Goal: Task Accomplishment & Management: Manage account settings

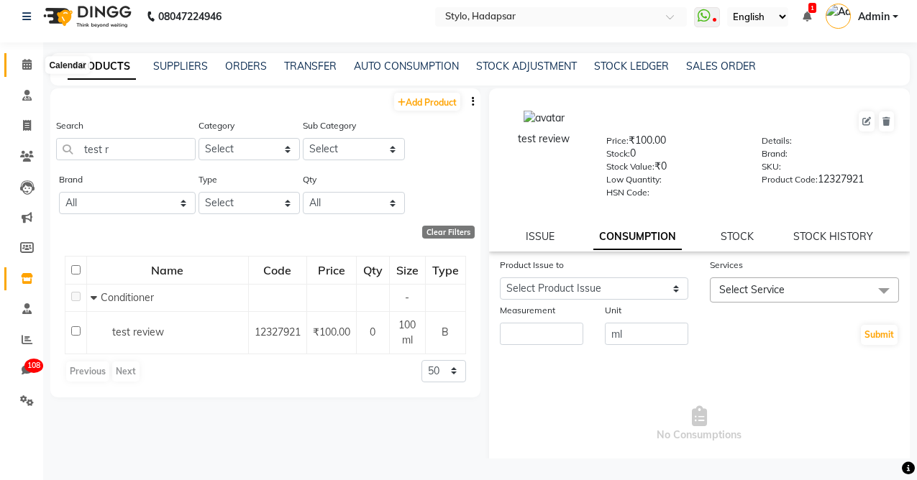
click at [25, 64] on icon at bounding box center [26, 64] width 9 height 11
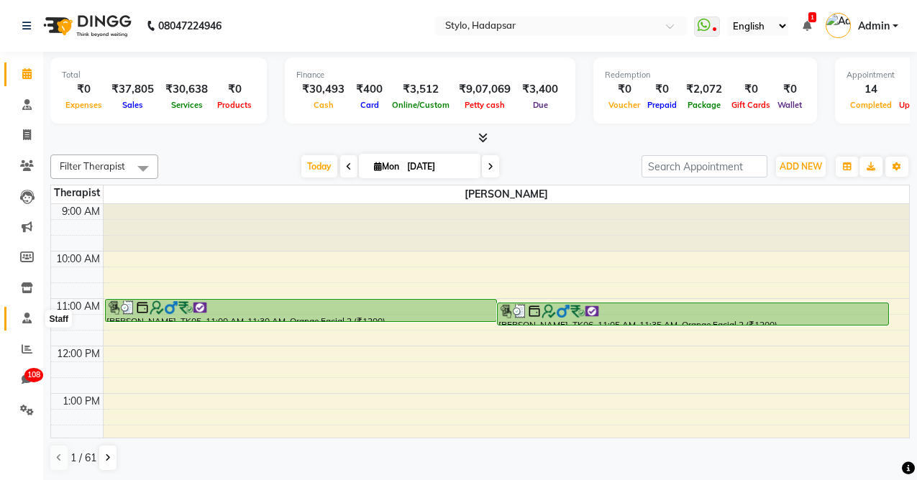
click at [24, 311] on span at bounding box center [26, 319] width 25 height 17
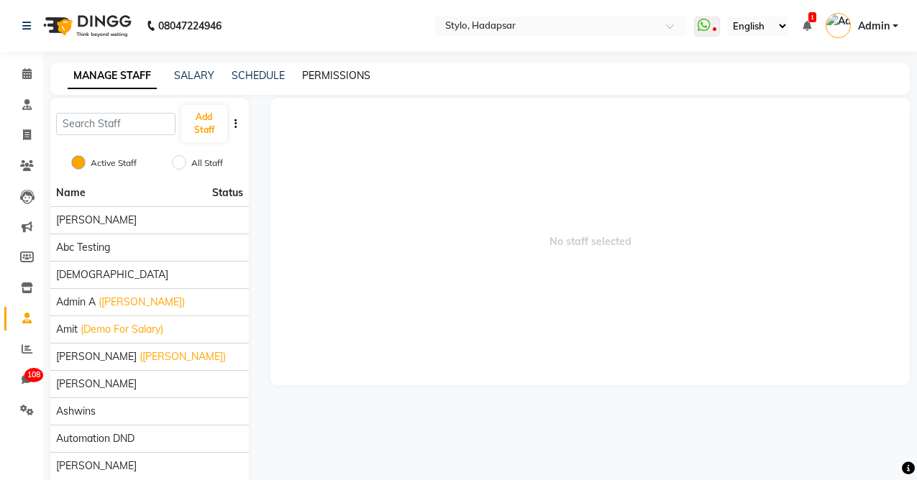
click at [349, 78] on link "PERMISSIONS" at bounding box center [336, 75] width 68 height 13
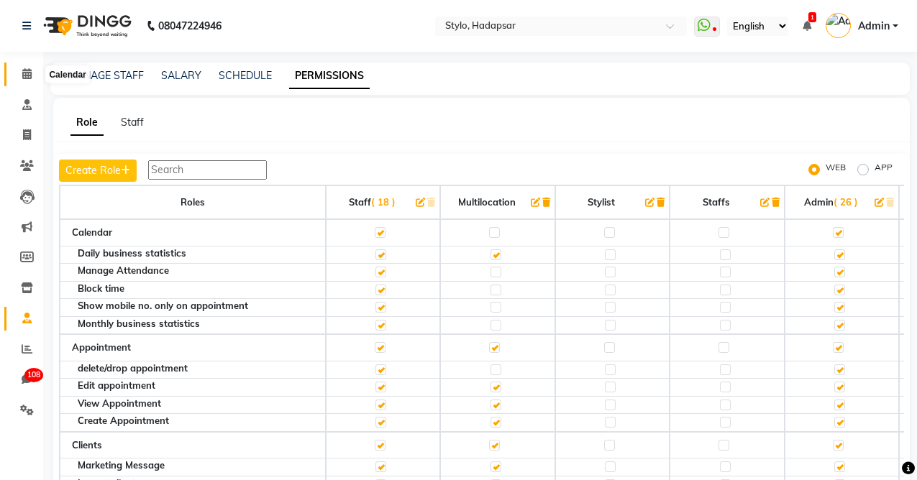
click at [27, 74] on icon at bounding box center [26, 73] width 9 height 11
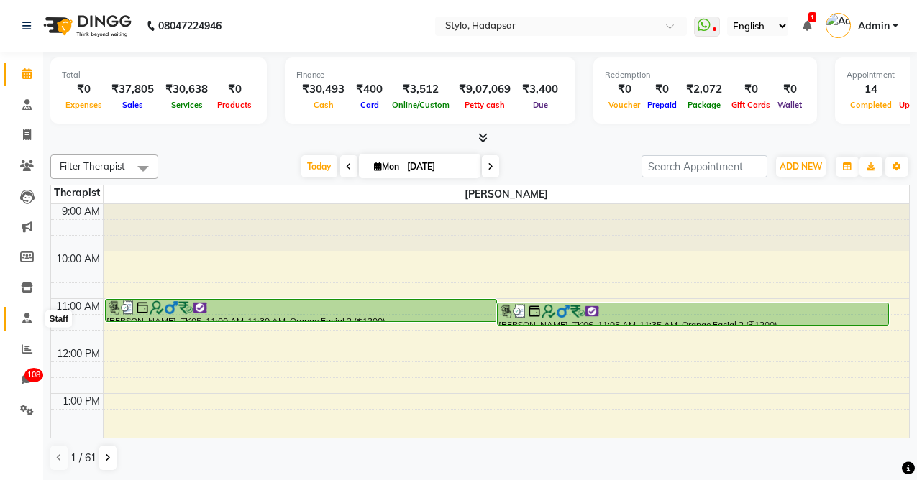
click at [22, 319] on icon at bounding box center [26, 318] width 9 height 11
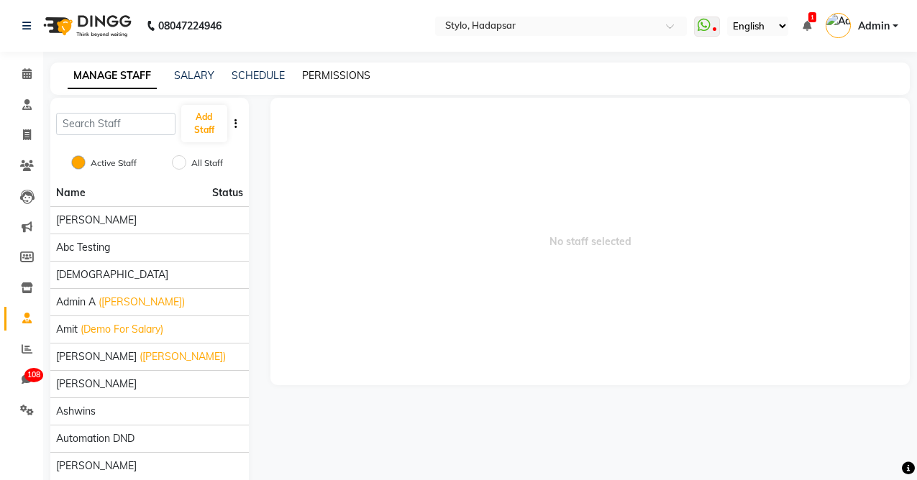
click at [321, 74] on link "PERMISSIONS" at bounding box center [336, 75] width 68 height 13
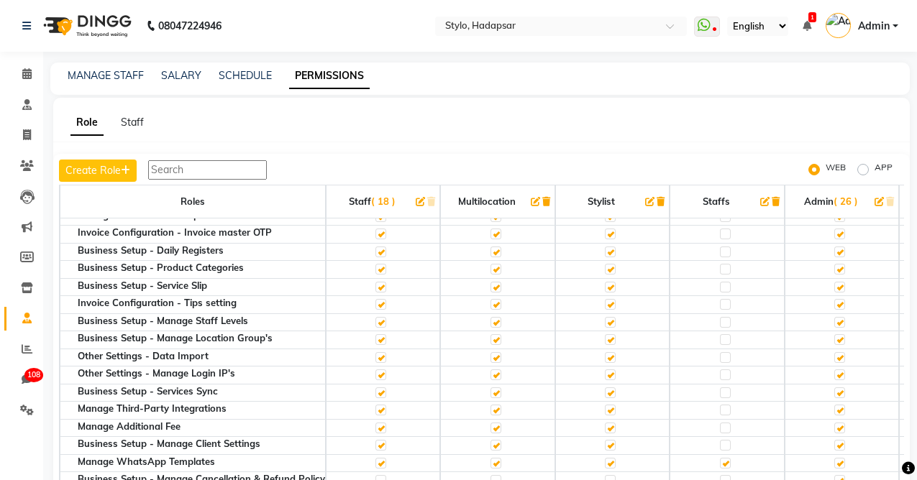
scroll to position [1291, 0]
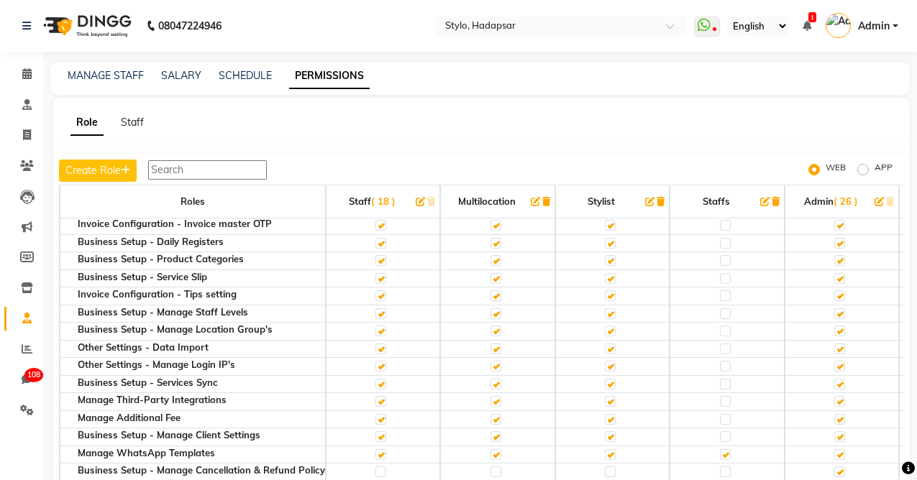
click at [874, 166] on label "APP" at bounding box center [883, 169] width 18 height 17
click at [863, 166] on input "APP" at bounding box center [865, 170] width 10 height 10
radio input "true"
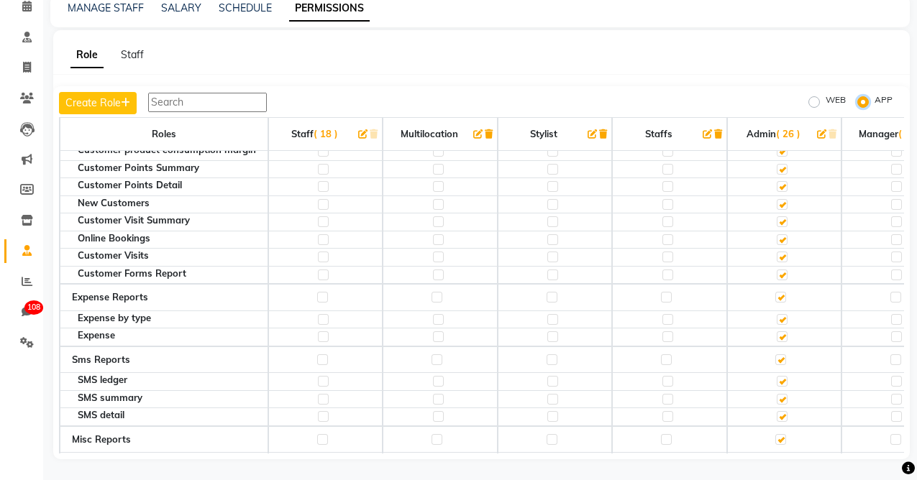
scroll to position [2734, 0]
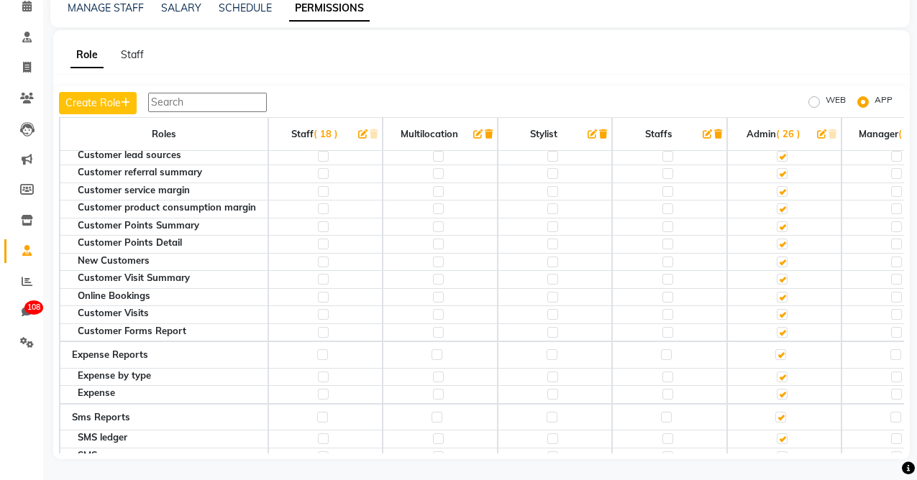
click at [825, 99] on label "WEB" at bounding box center [835, 101] width 20 height 17
click at [818, 99] on input "WEB" at bounding box center [816, 102] width 10 height 10
radio input "true"
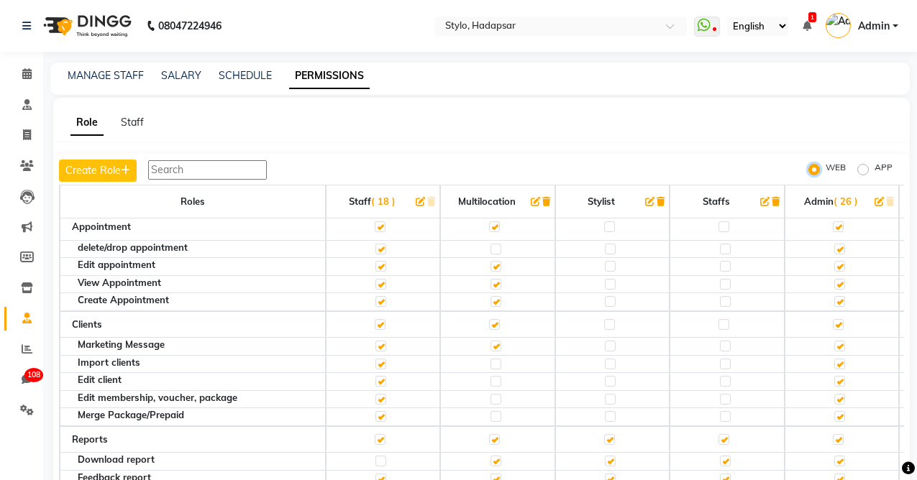
scroll to position [126, 0]
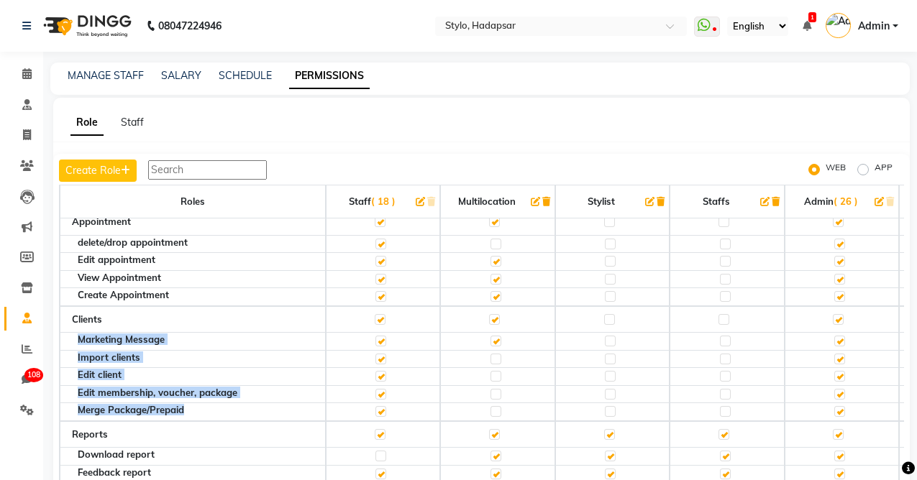
drag, startPoint x: 193, startPoint y: 415, endPoint x: 70, endPoint y: 342, distance: 143.2
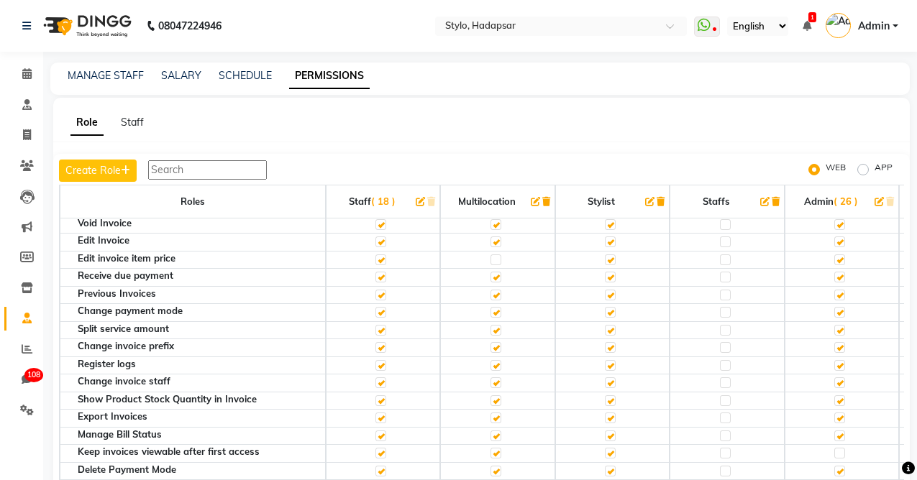
scroll to position [530, 0]
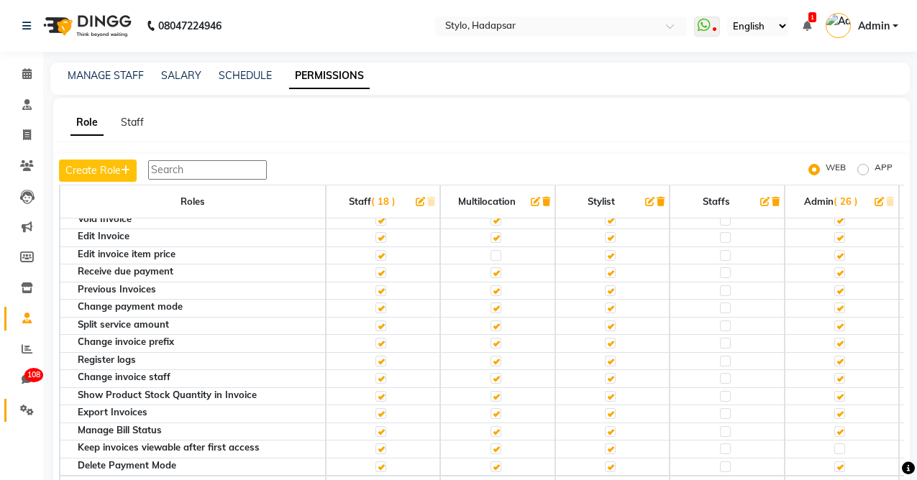
click at [29, 411] on icon at bounding box center [27, 410] width 14 height 11
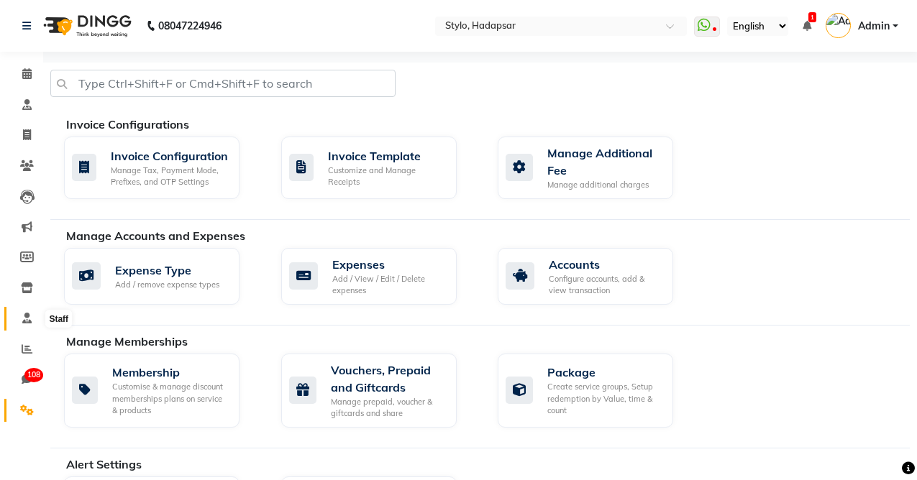
click at [26, 316] on icon at bounding box center [26, 318] width 9 height 11
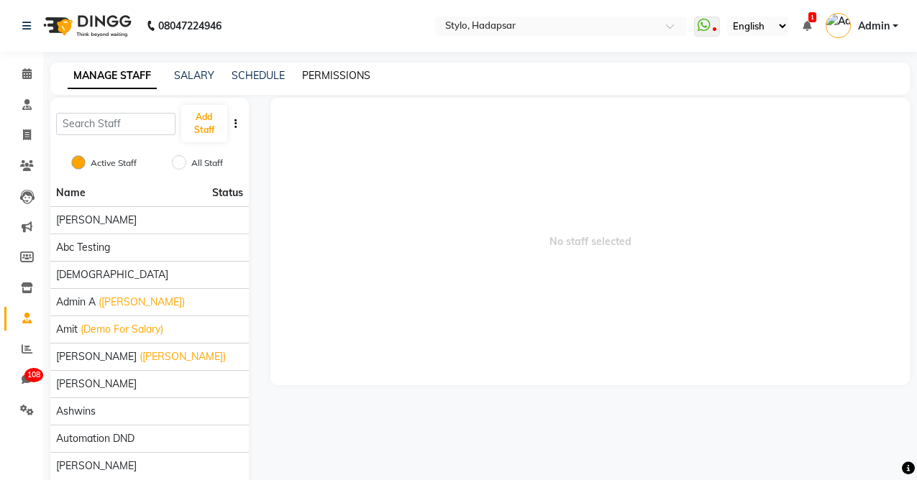
click at [312, 75] on link "PERMISSIONS" at bounding box center [336, 75] width 68 height 13
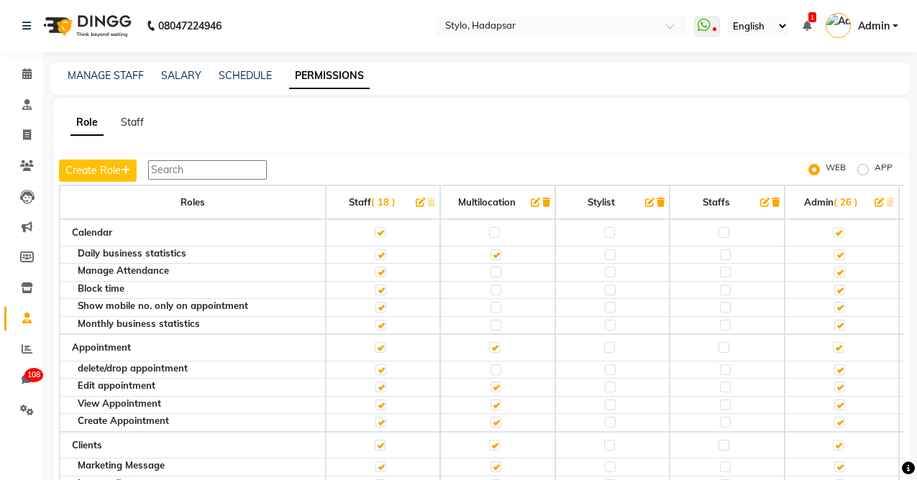
click at [814, 22] on span "1" at bounding box center [812, 17] width 8 height 10
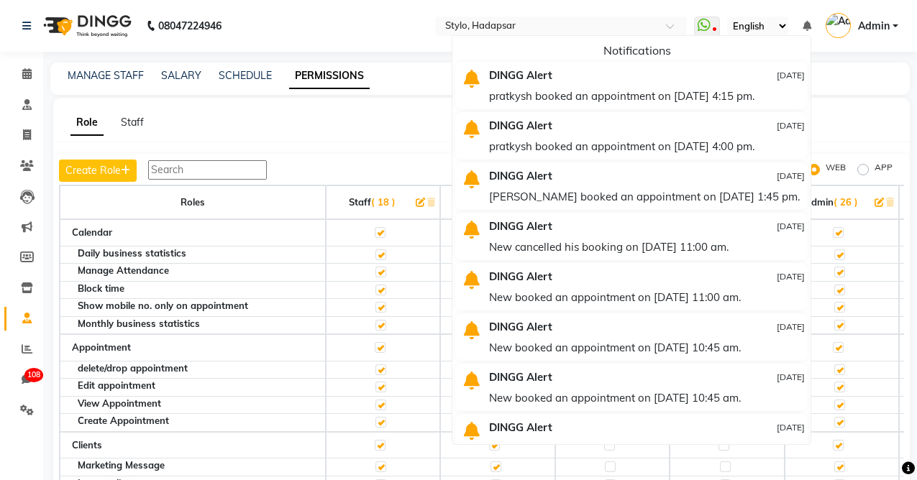
click at [567, 86] on div "pratkysh booked an appointment on [DATE] 4:15 pm." at bounding box center [647, 96] width 316 height 21
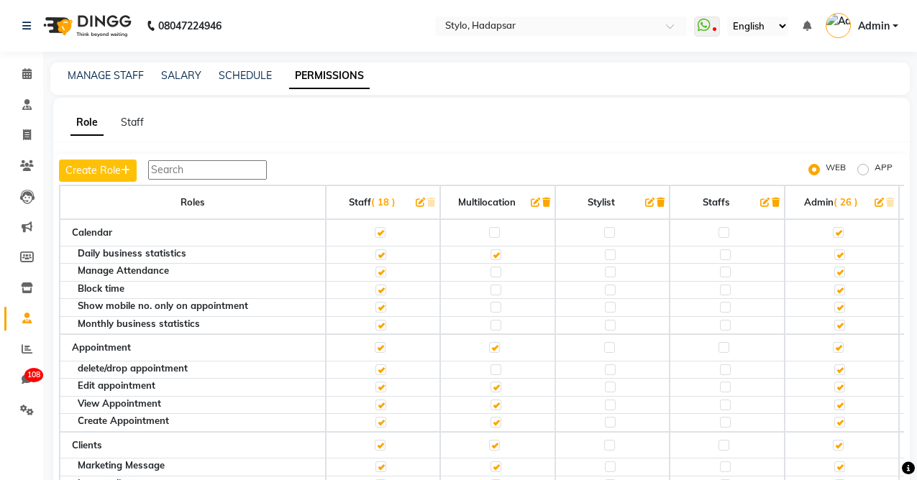
click at [804, 23] on icon at bounding box center [806, 26] width 9 height 10
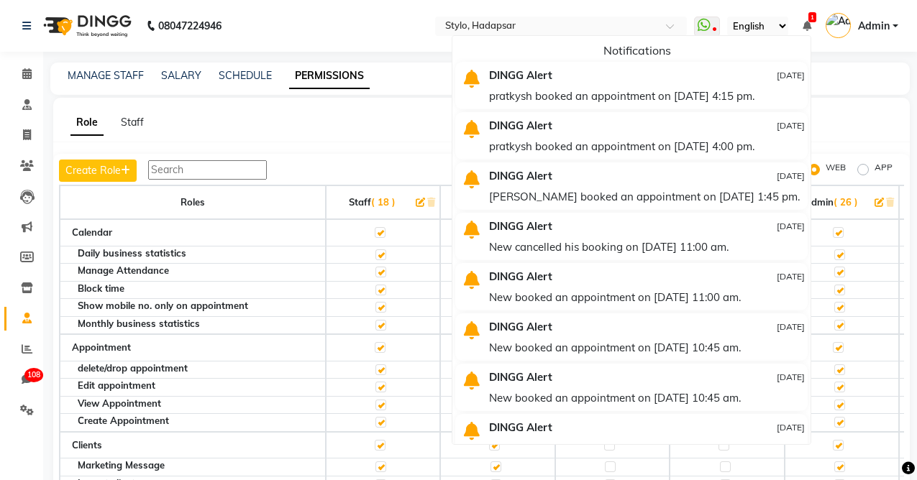
click at [810, 22] on link "1" at bounding box center [806, 25] width 9 height 13
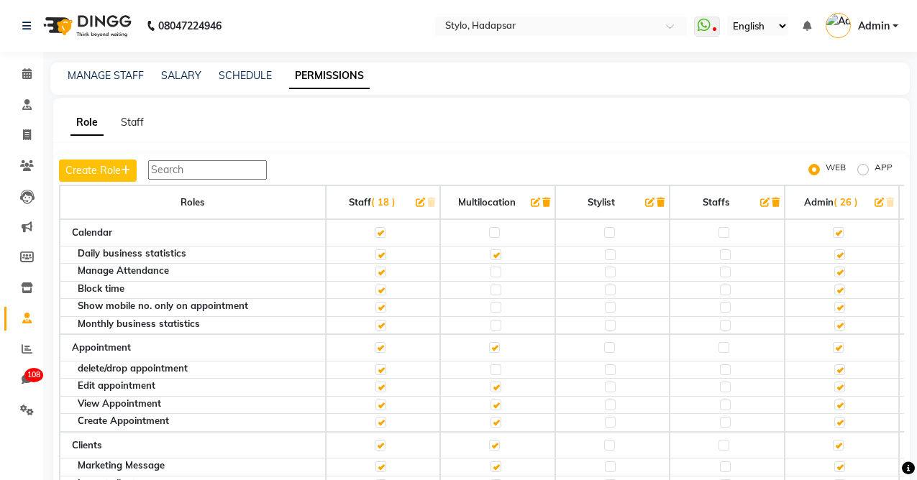
click at [809, 24] on icon at bounding box center [806, 26] width 9 height 10
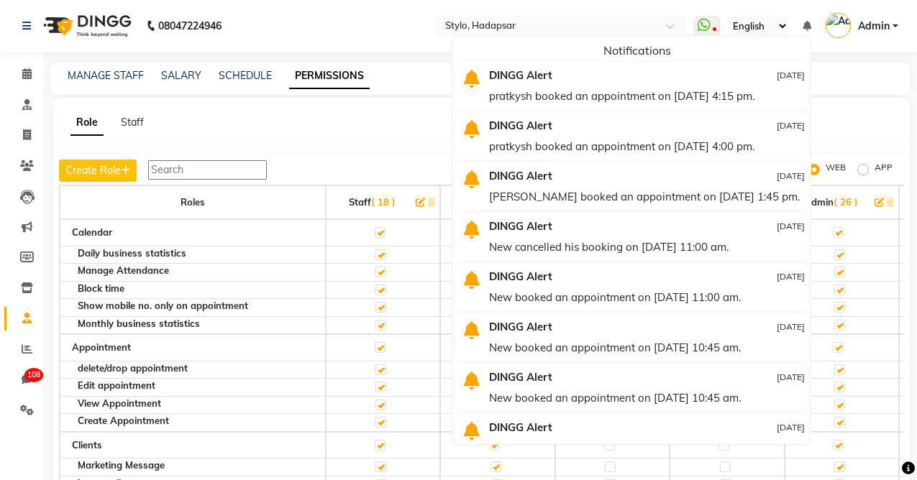
click at [393, 131] on div "Role Staff Create Role WEB APP Roles Staff ( 18 ) Multilocation Stylist Staffs …" at bounding box center [481, 312] width 856 height 429
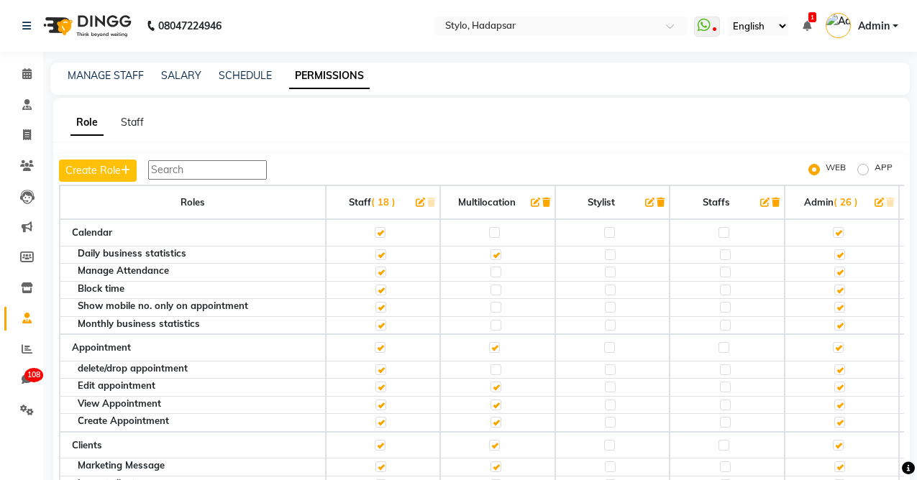
click at [810, 22] on span "1" at bounding box center [812, 17] width 8 height 10
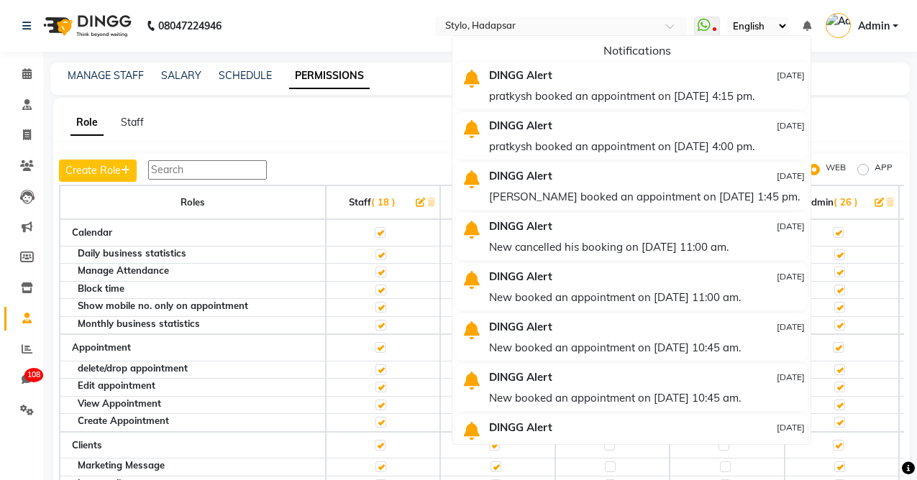
click at [407, 83] on div "MANAGE STAFF SALARY SCHEDULE PERMISSIONS" at bounding box center [471, 75] width 842 height 15
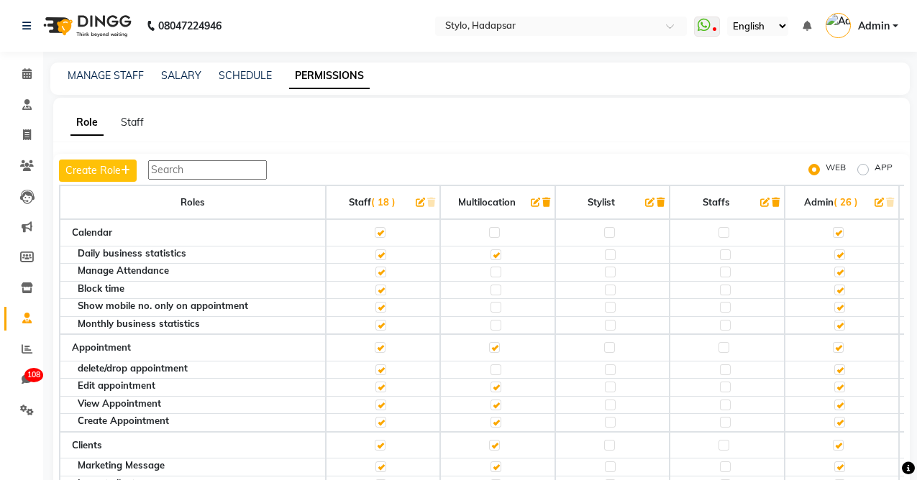
click at [890, 23] on link "Admin" at bounding box center [861, 26] width 73 height 24
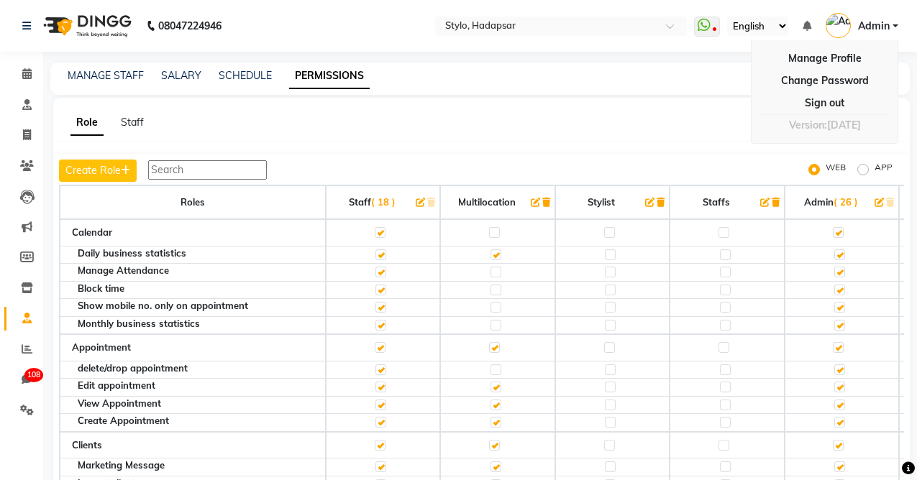
click at [658, 116] on div "Role Staff" at bounding box center [472, 122] width 839 height 15
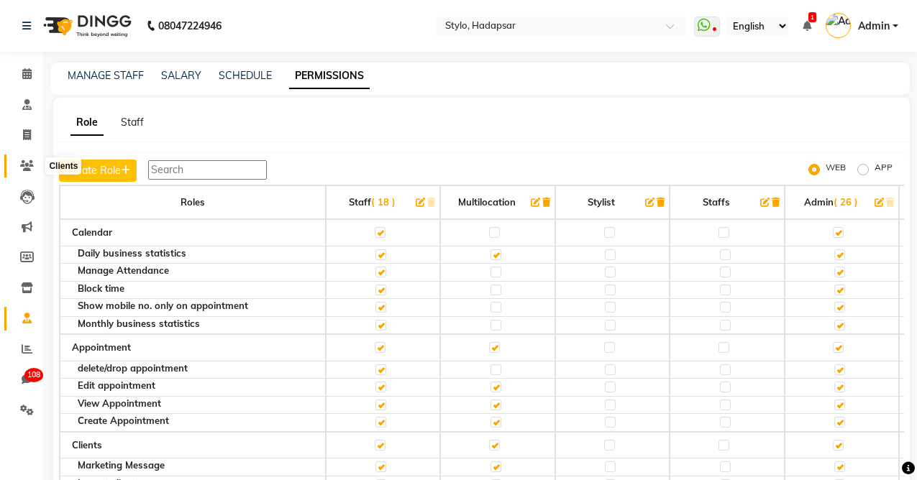
click at [25, 162] on icon at bounding box center [27, 165] width 14 height 11
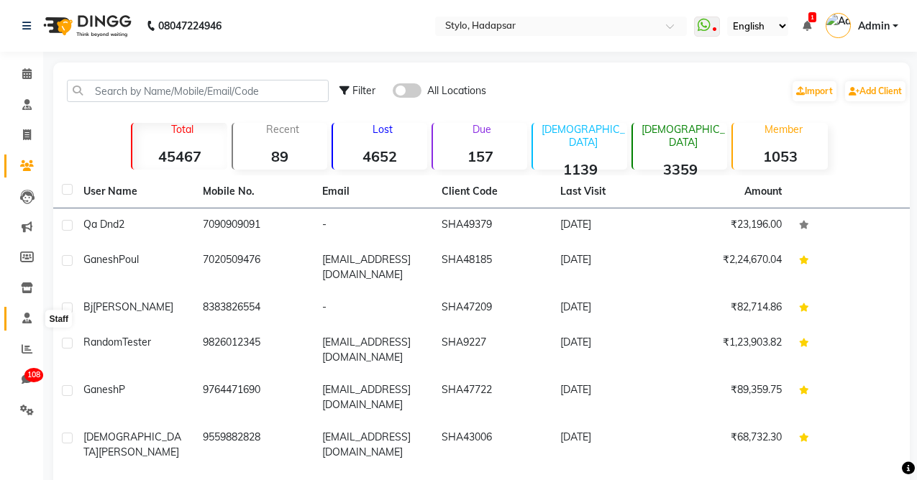
click at [26, 316] on icon at bounding box center [26, 318] width 9 height 11
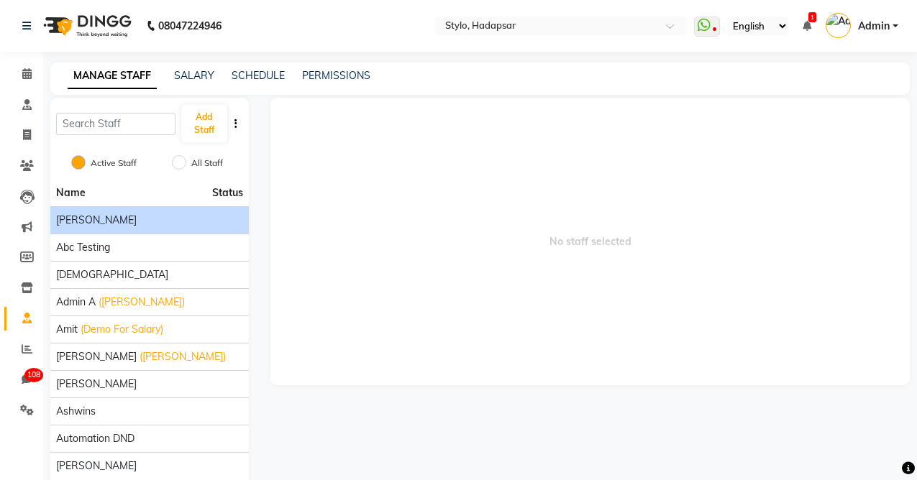
click at [112, 221] on span "[PERSON_NAME]" at bounding box center [96, 220] width 81 height 15
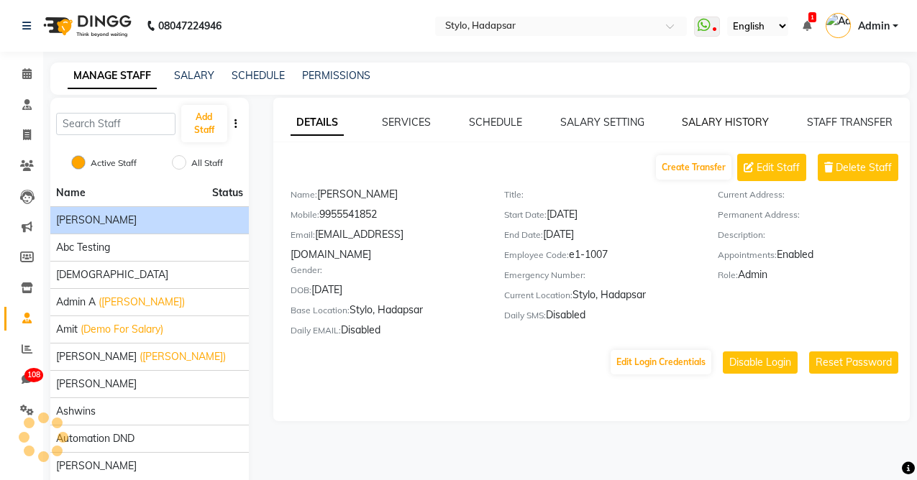
click at [713, 118] on link "SALARY HISTORY" at bounding box center [725, 122] width 87 height 13
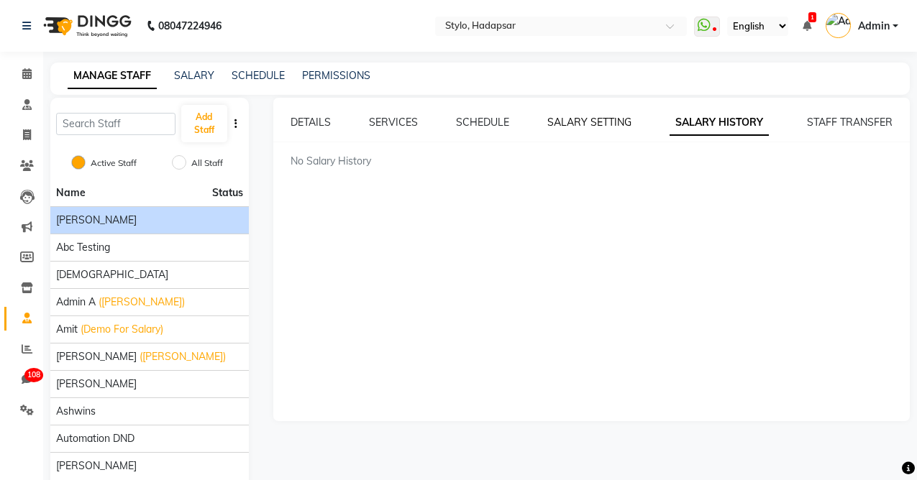
click at [584, 124] on link "SALARY SETTING" at bounding box center [589, 122] width 84 height 13
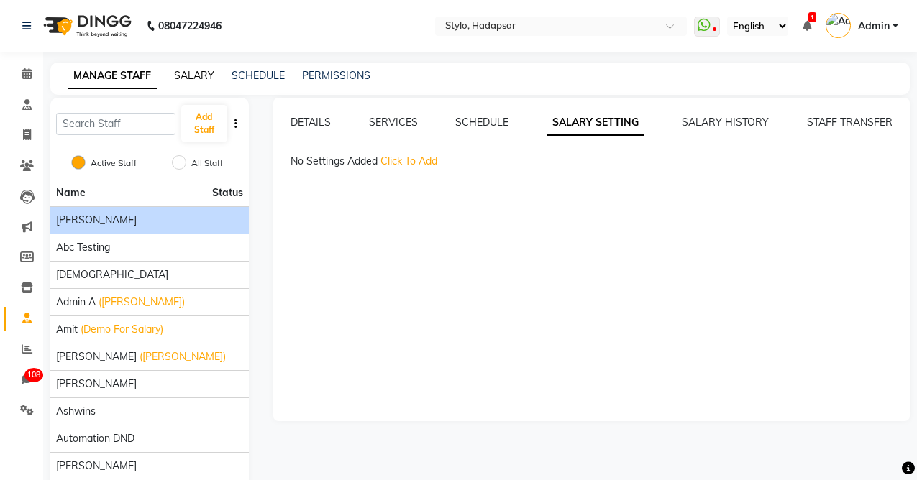
click at [203, 81] on link "SALARY" at bounding box center [194, 75] width 40 height 13
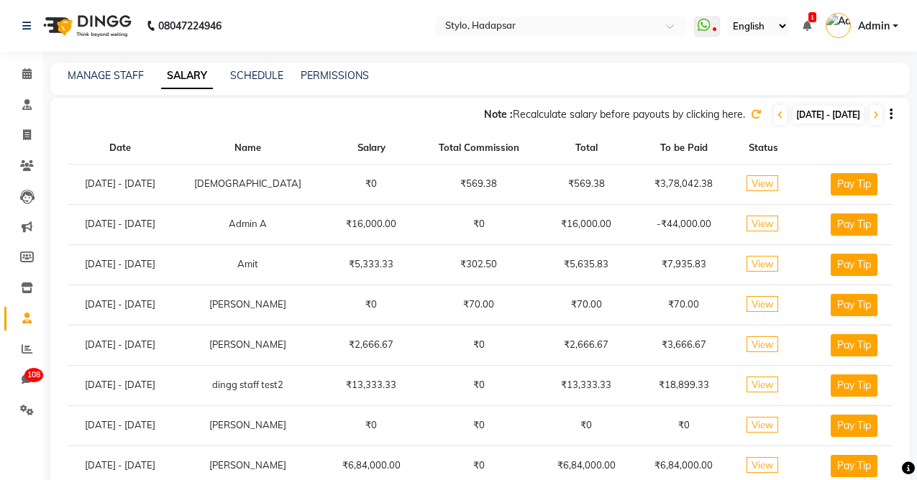
click at [891, 115] on icon "button" at bounding box center [890, 114] width 3 height 1
click at [806, 97] on link "Export as CSV" at bounding box center [800, 97] width 79 height 12
click at [797, 114] on link "Download Summary" at bounding box center [813, 115] width 104 height 12
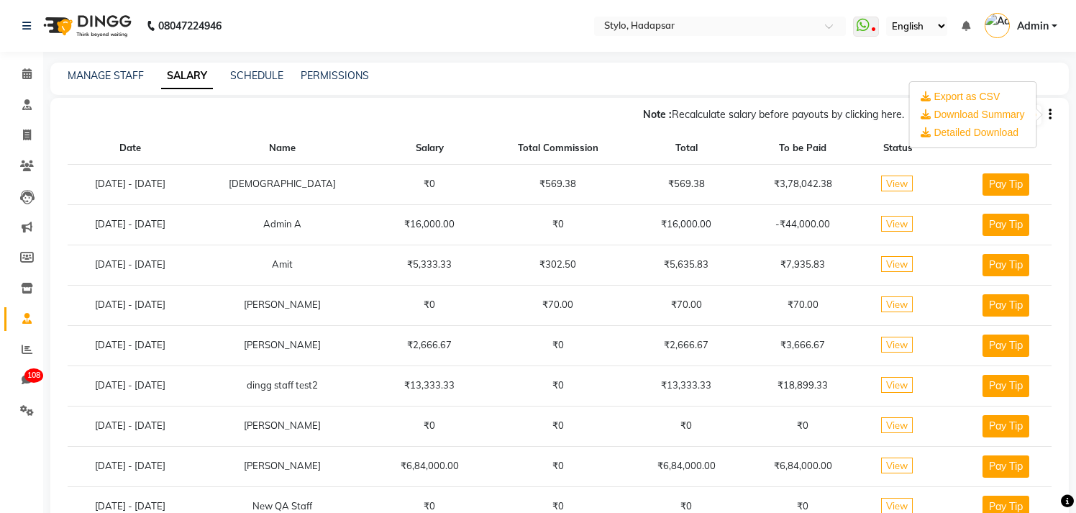
click at [912, 184] on span "View" at bounding box center [897, 183] width 32 height 16
click at [900, 180] on span "View" at bounding box center [897, 183] width 32 height 16
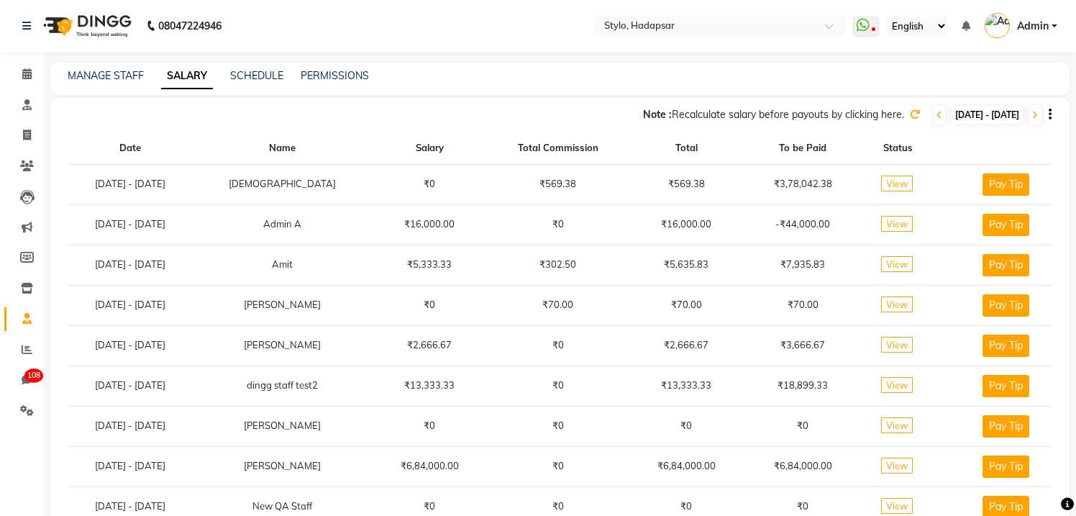
click at [916, 115] on div "Note : Recalculate salary before payouts by clicking here. Aug 25, 2025 - Sep 0…" at bounding box center [559, 112] width 1018 height 29
click at [916, 114] on icon "button" at bounding box center [1049, 114] width 3 height 1
click at [916, 133] on link "Detailed Download" at bounding box center [969, 133] width 98 height 12
click at [892, 185] on span "View" at bounding box center [897, 183] width 32 height 16
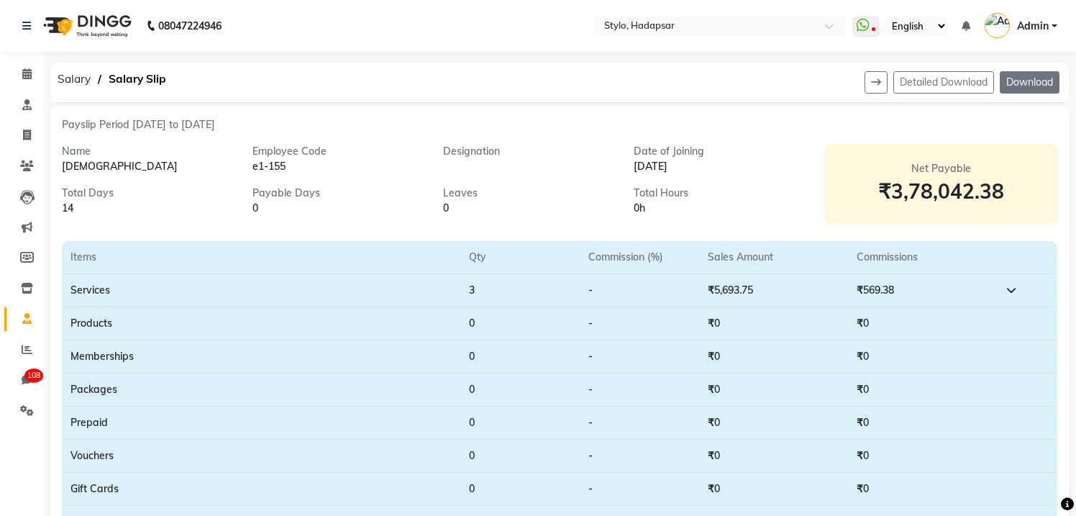
click at [916, 83] on button "Download" at bounding box center [1029, 82] width 60 height 22
click at [766, 209] on div "0h" at bounding box center [717, 208] width 169 height 15
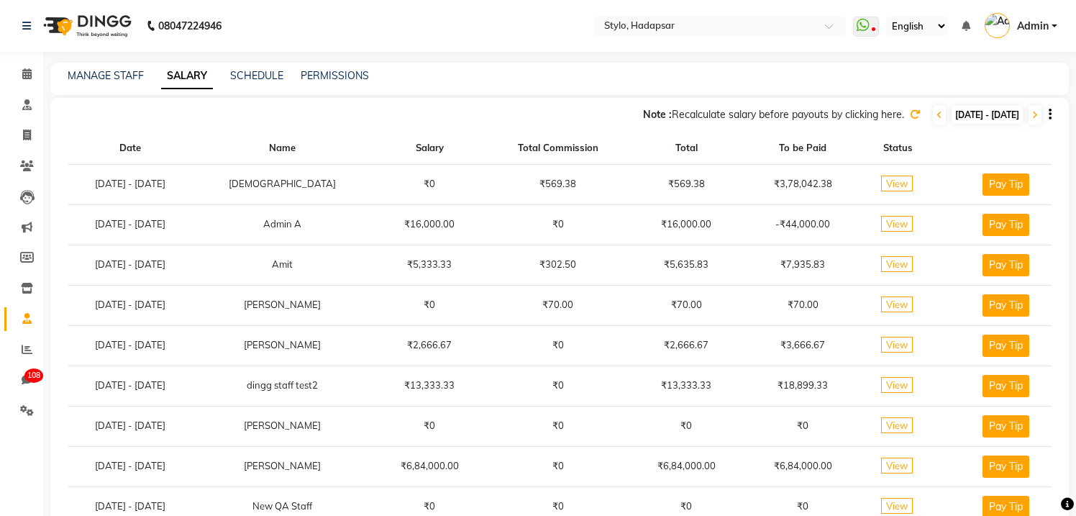
click at [900, 186] on span "View" at bounding box center [897, 183] width 32 height 16
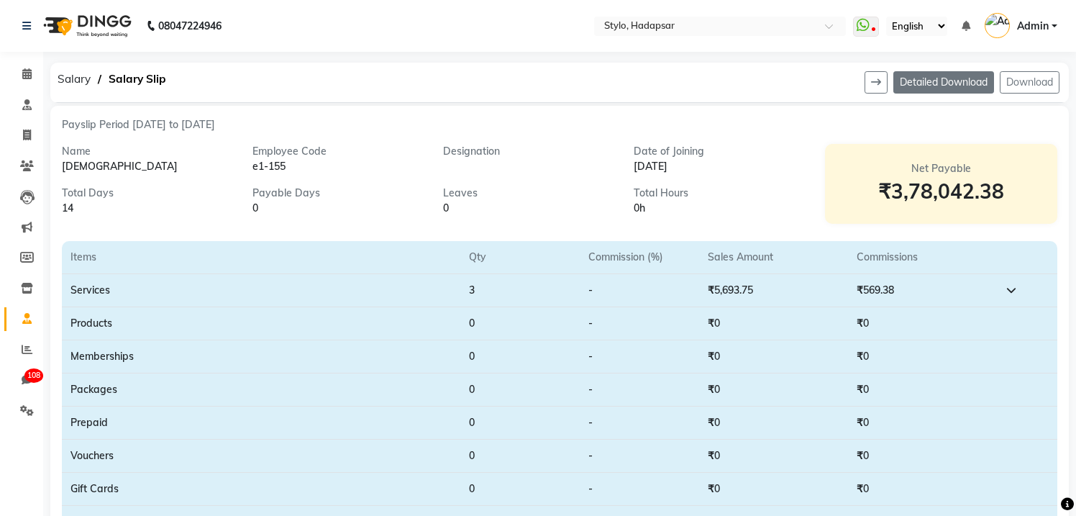
click at [916, 83] on button "Detailed Download" at bounding box center [943, 82] width 101 height 22
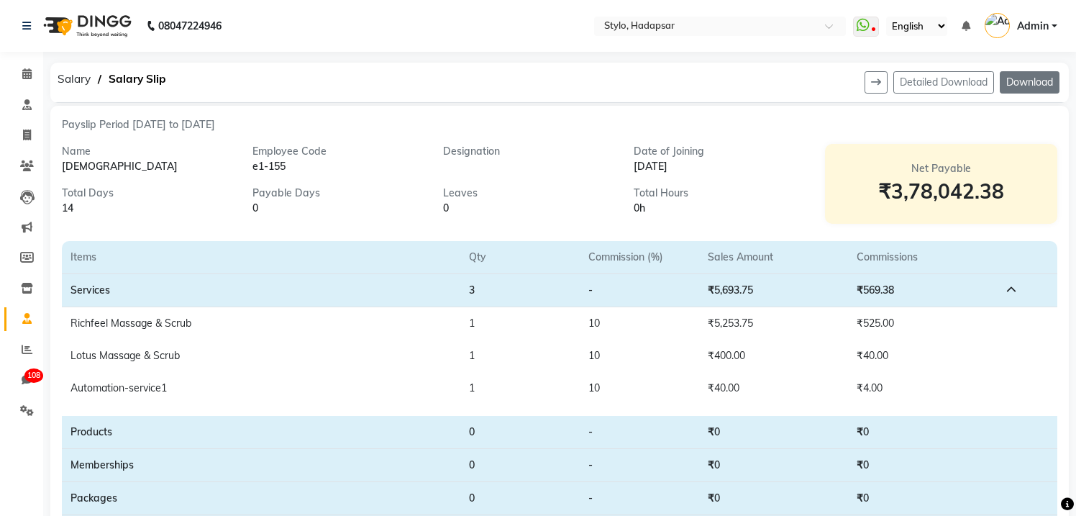
click at [916, 84] on button "Download" at bounding box center [1029, 82] width 60 height 22
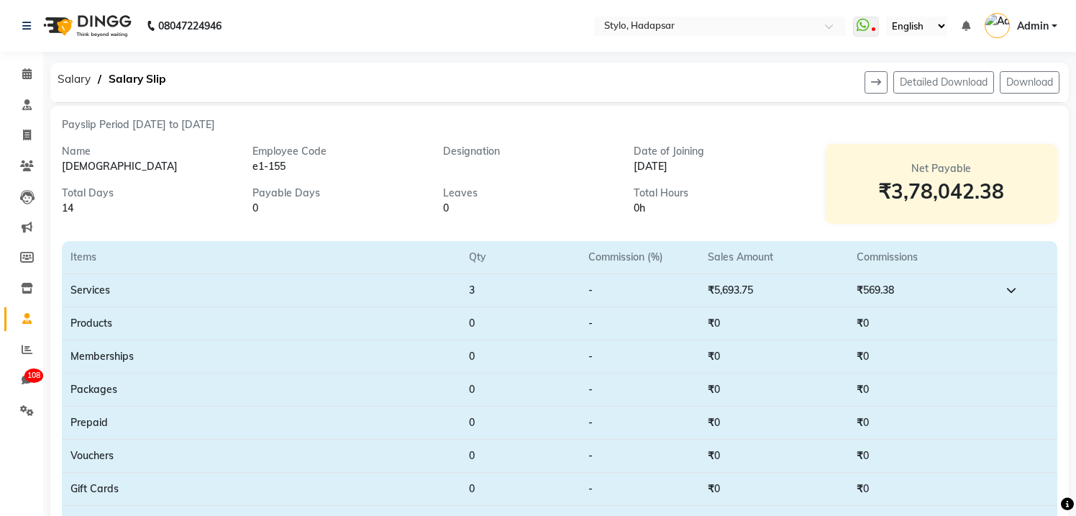
click at [1015, 288] on icon at bounding box center [1011, 290] width 10 height 10
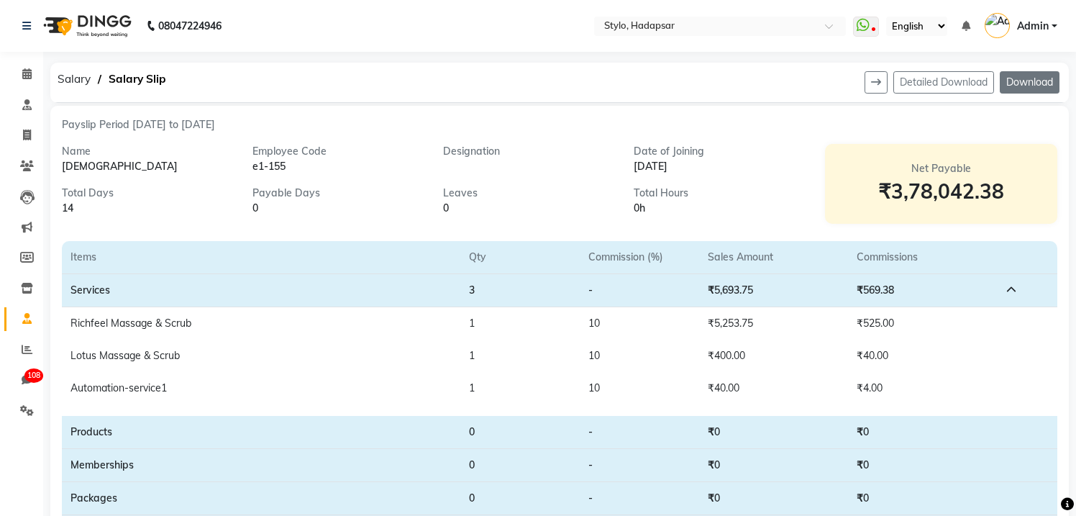
click at [1031, 82] on button "Download" at bounding box center [1029, 82] width 60 height 22
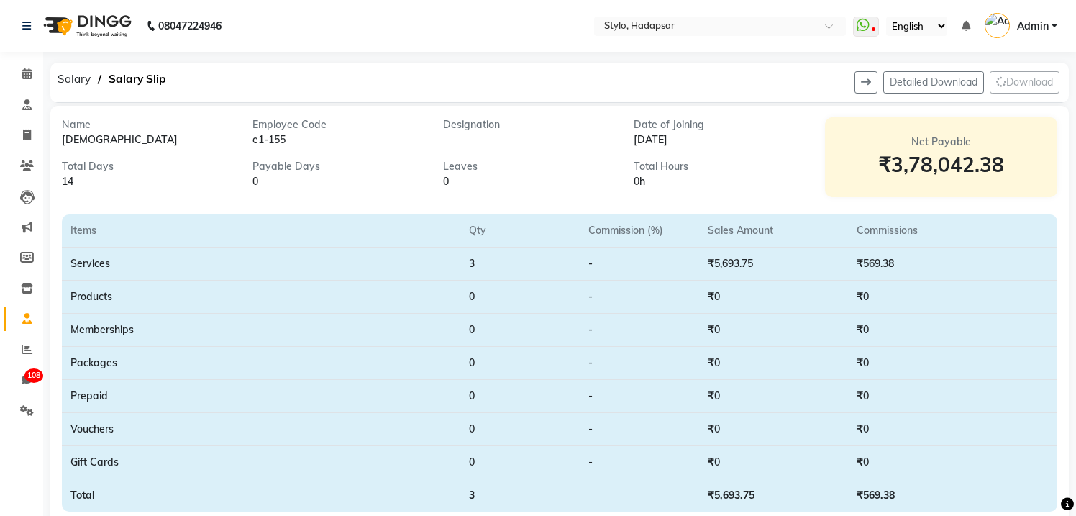
click at [1059, 111] on div "Name abhi Employee Code e1-155 Designation Date of Joining Nov 10, 2021 Total D…" at bounding box center [559, 466] width 1018 height 721
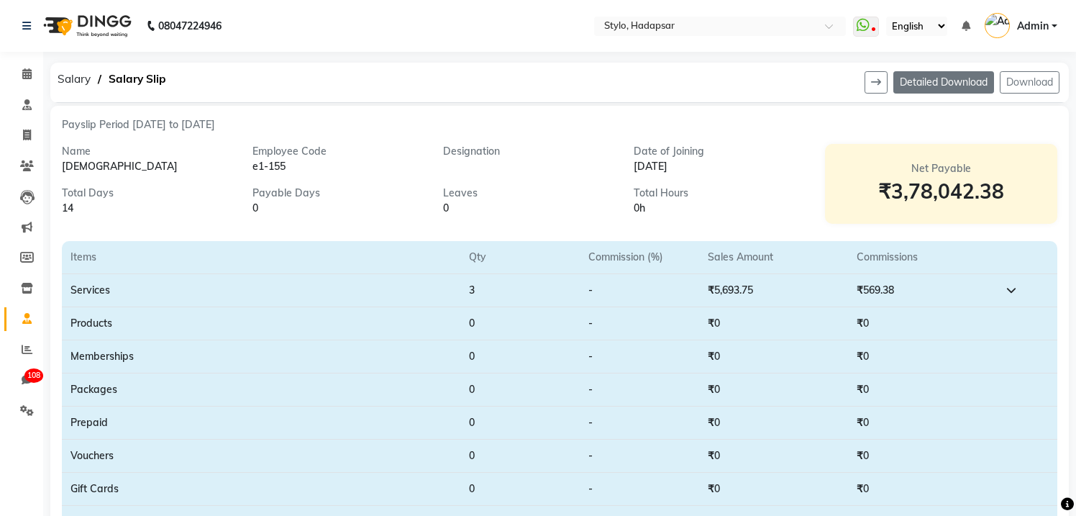
click at [953, 83] on button "Detailed Download" at bounding box center [943, 82] width 101 height 22
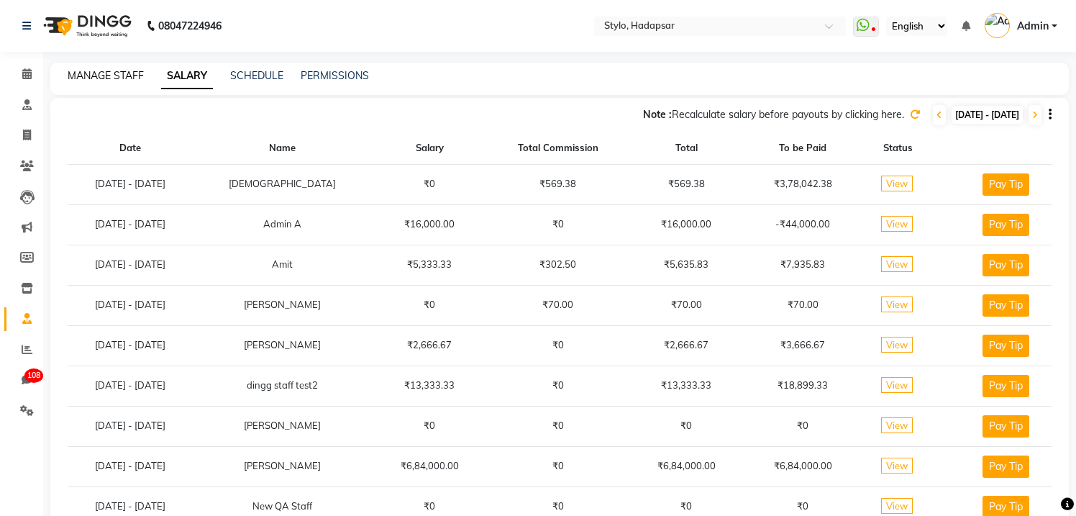
click at [121, 72] on link "MANAGE STAFF" at bounding box center [106, 75] width 76 height 13
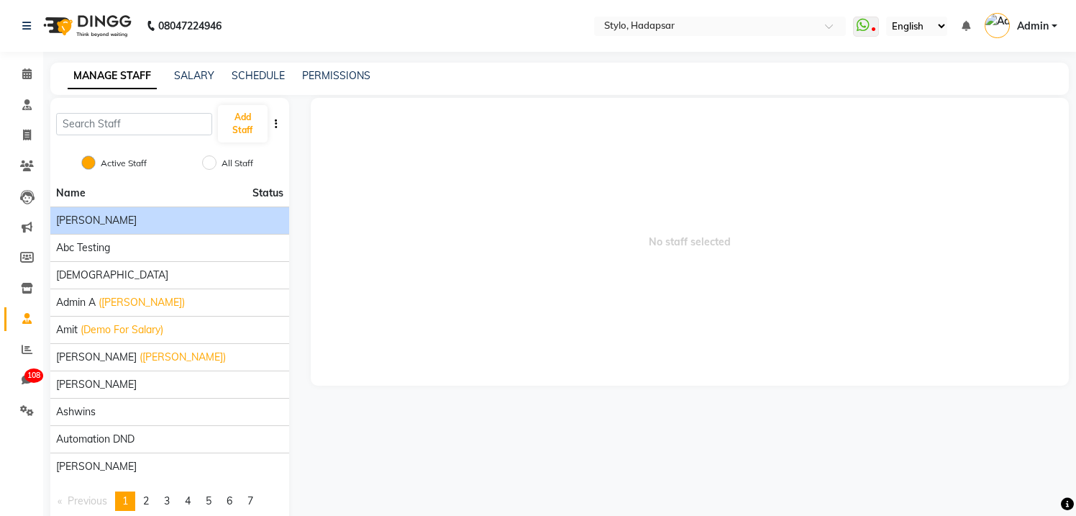
click at [123, 219] on div "[PERSON_NAME]" at bounding box center [169, 220] width 227 height 15
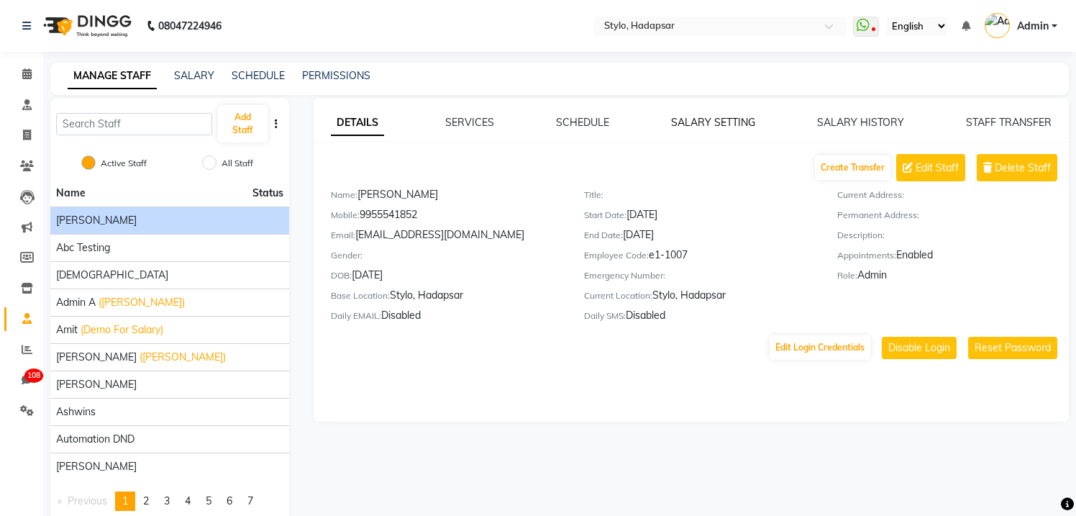
click at [717, 124] on link "SALARY SETTING" at bounding box center [713, 122] width 84 height 13
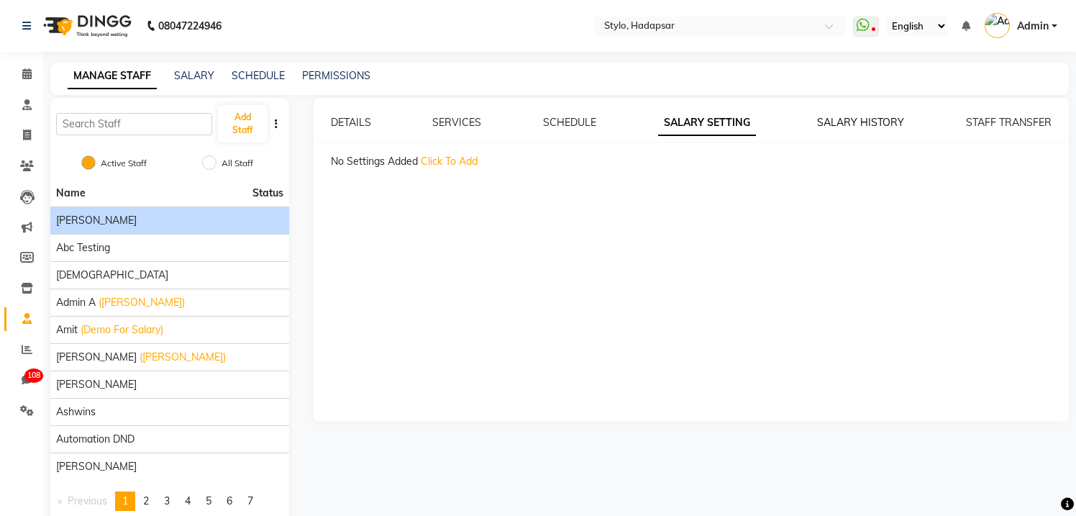
click at [853, 122] on link "SALARY HISTORY" at bounding box center [860, 122] width 87 height 13
click at [692, 119] on link "SALARY SETTING" at bounding box center [701, 122] width 84 height 13
click at [443, 160] on span "Click To Add" at bounding box center [449, 161] width 57 height 13
select select "flat"
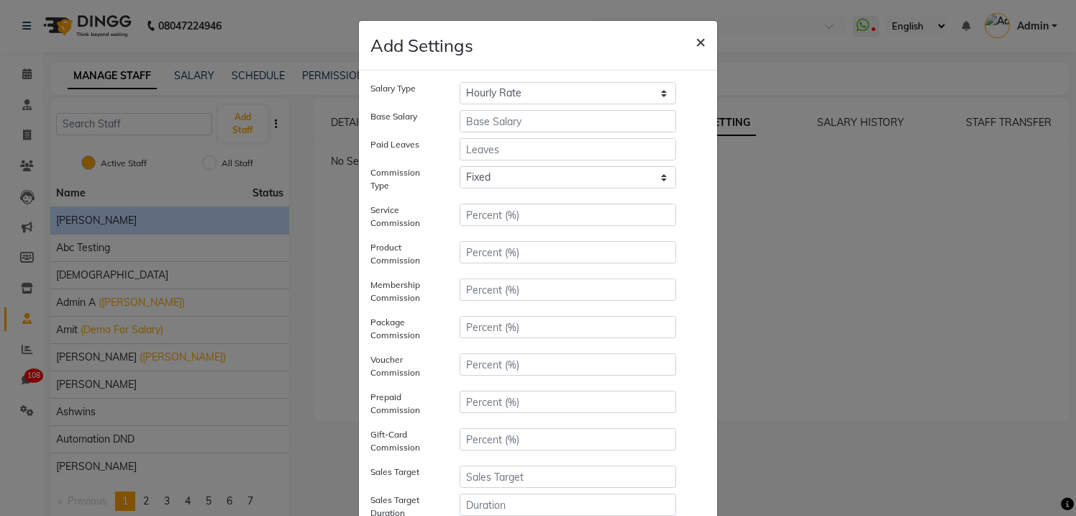
click at [701, 47] on span "×" at bounding box center [700, 41] width 10 height 22
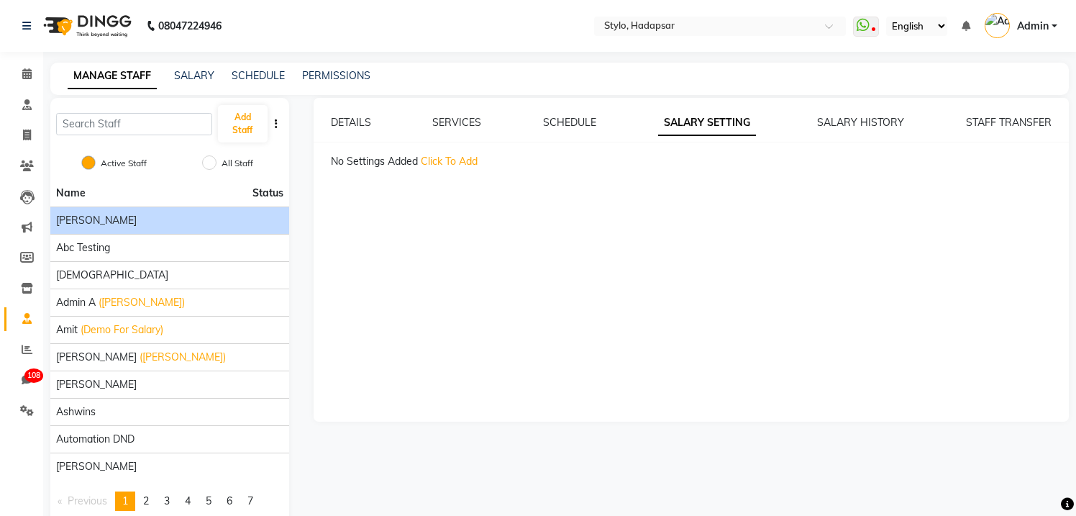
click at [447, 161] on span "Click To Add" at bounding box center [449, 161] width 57 height 13
select select "flat"
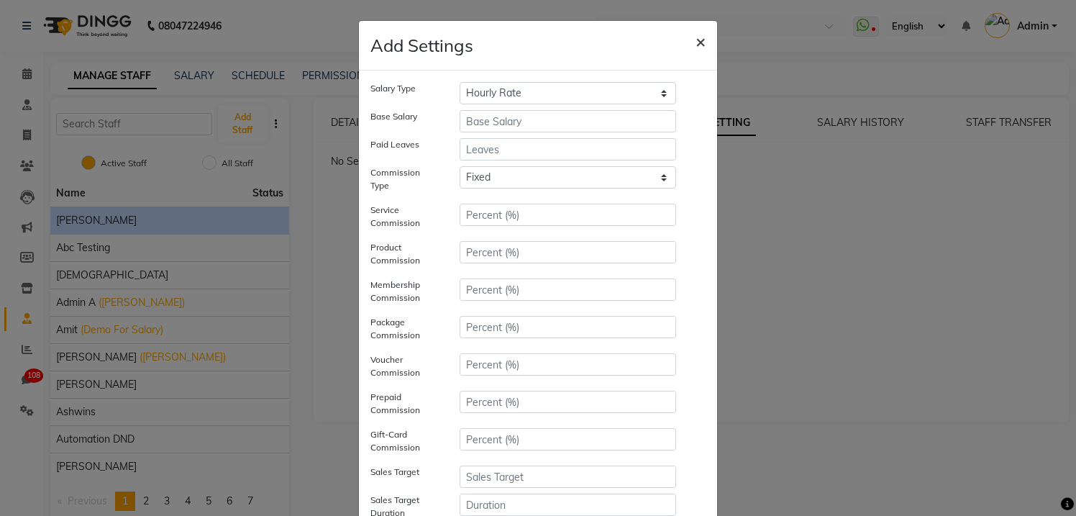
click at [708, 44] on button "×" at bounding box center [700, 41] width 33 height 40
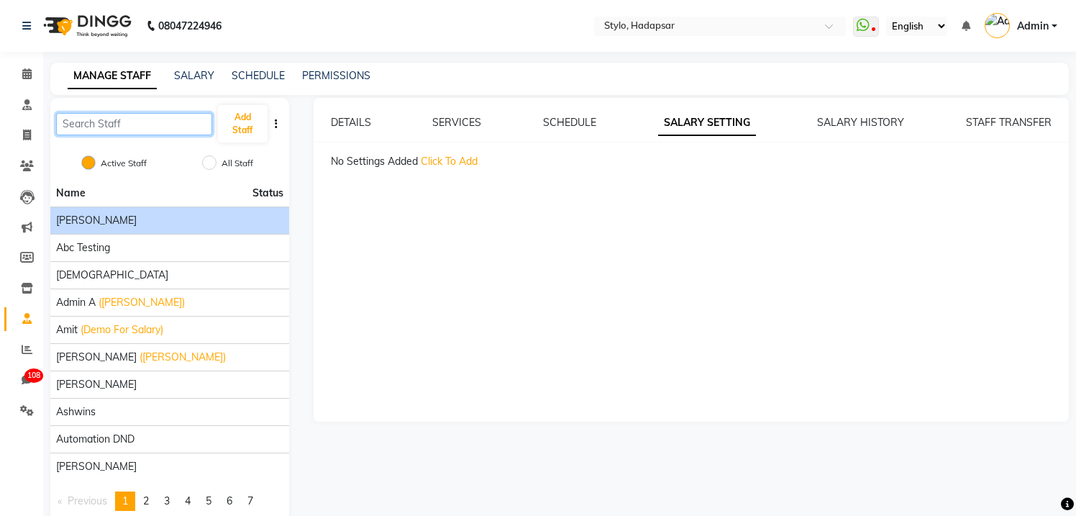
click at [114, 119] on input "text" at bounding box center [134, 124] width 156 height 22
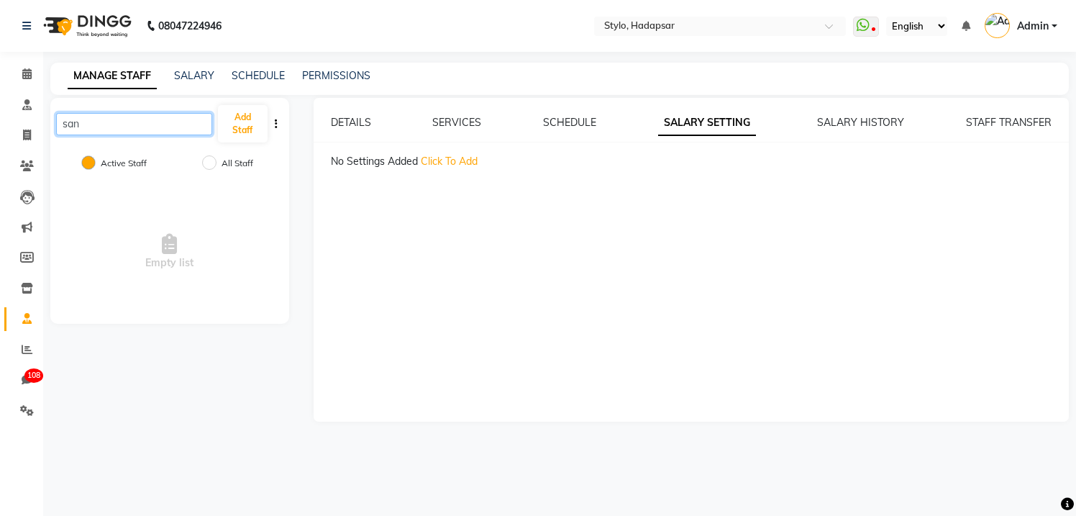
click at [107, 129] on input "san" at bounding box center [134, 124] width 156 height 22
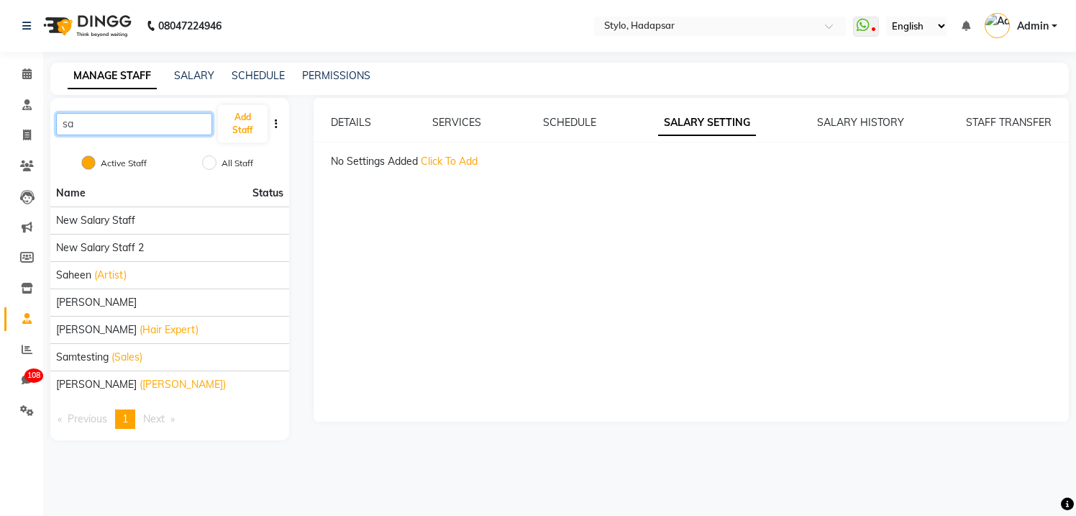
type input "s"
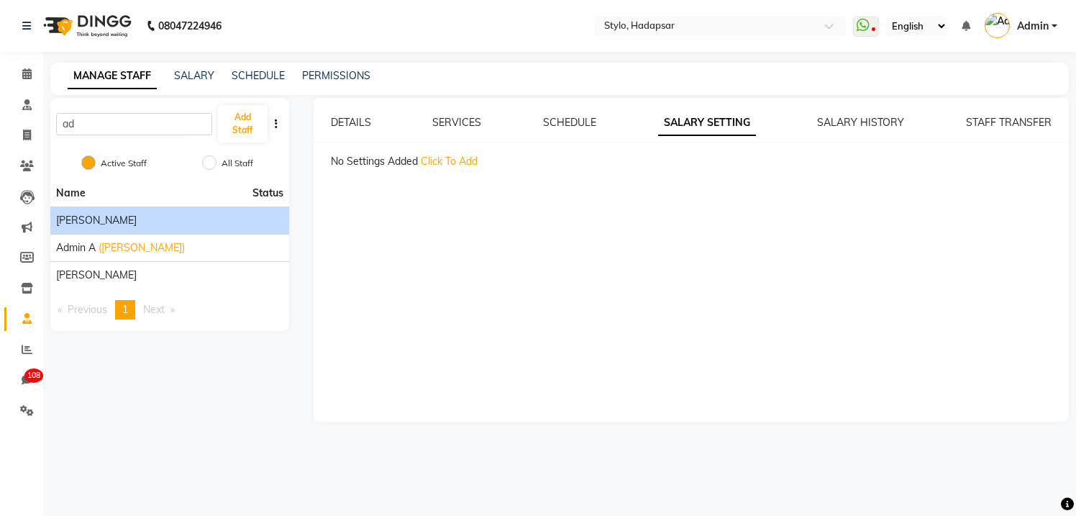
click at [98, 219] on span "[PERSON_NAME]" at bounding box center [96, 220] width 81 height 15
click at [86, 124] on input "ad" at bounding box center [134, 124] width 156 height 22
type input "a"
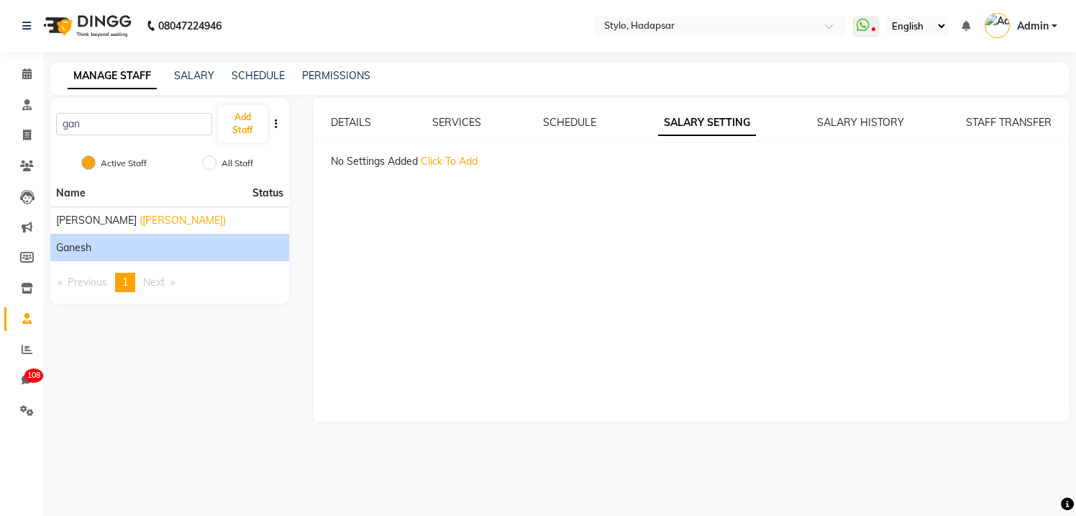
click at [80, 250] on span "Ganesh" at bounding box center [73, 247] width 35 height 15
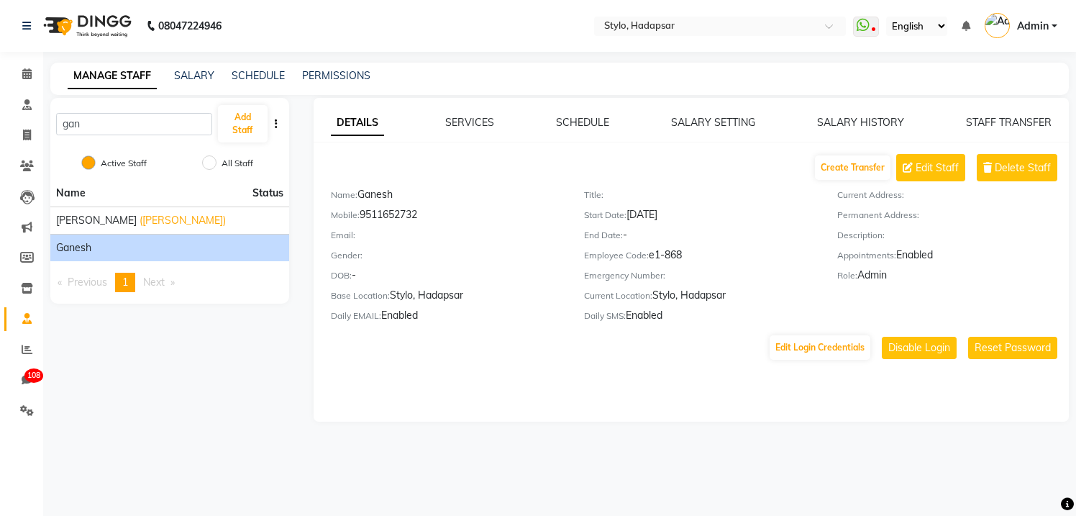
click at [719, 130] on div "DETAILS SERVICES SCHEDULE SALARY SETTING SALARY HISTORY STAFF TRANSFER Create T…" at bounding box center [691, 238] width 756 height 246
click at [713, 126] on link "SALARY SETTING" at bounding box center [713, 122] width 84 height 13
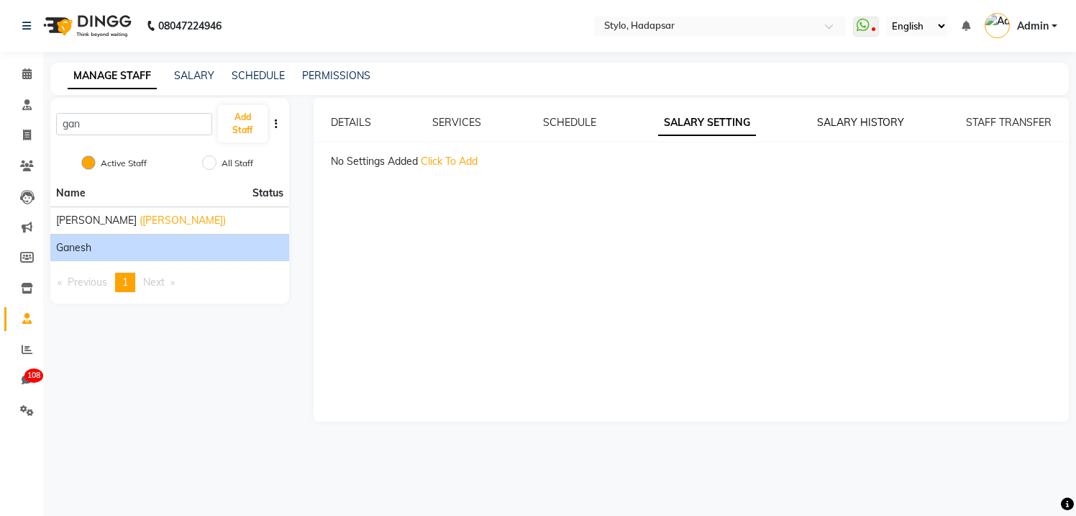
click at [847, 122] on link "SALARY HISTORY" at bounding box center [860, 122] width 87 height 13
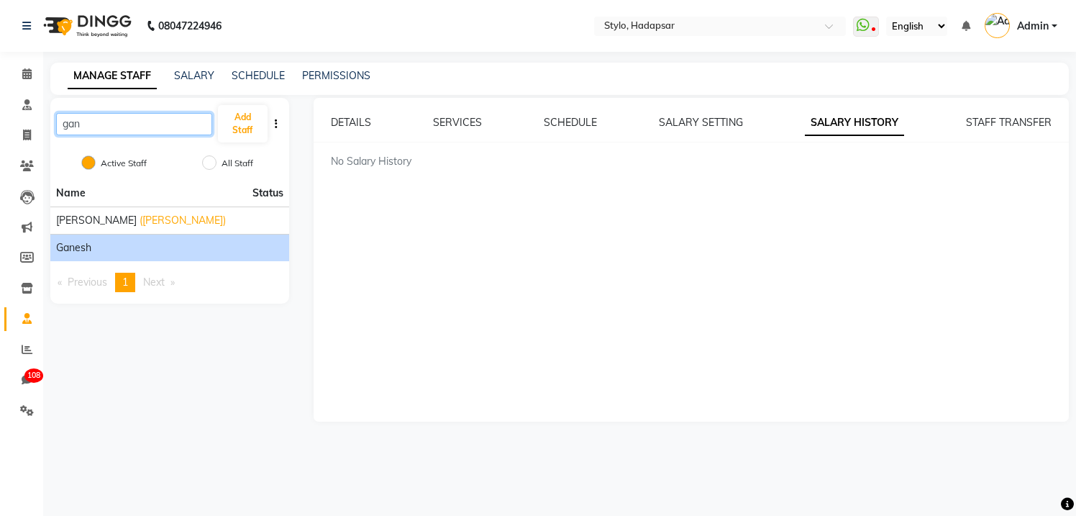
click at [92, 128] on input "gan" at bounding box center [134, 124] width 156 height 22
type input "g"
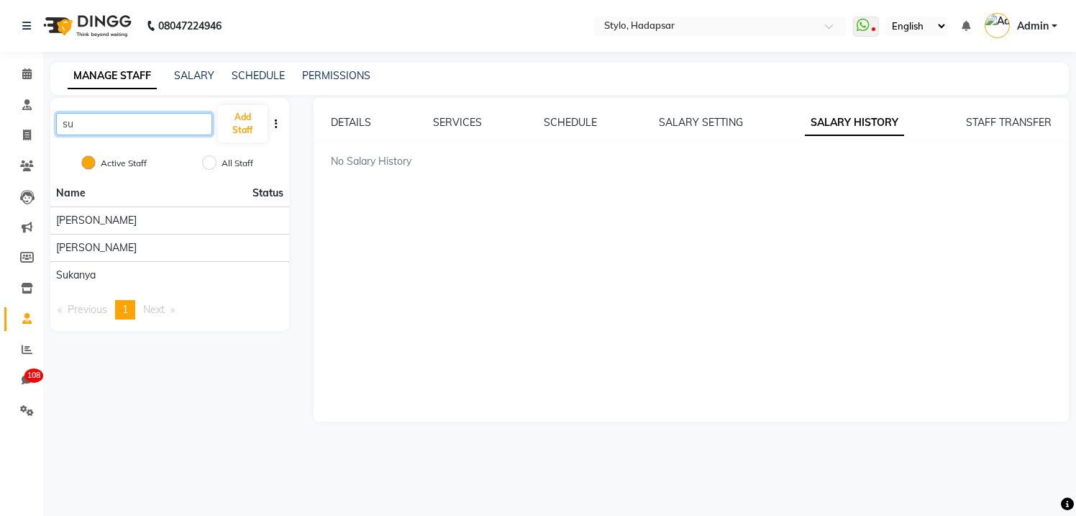
type input "s"
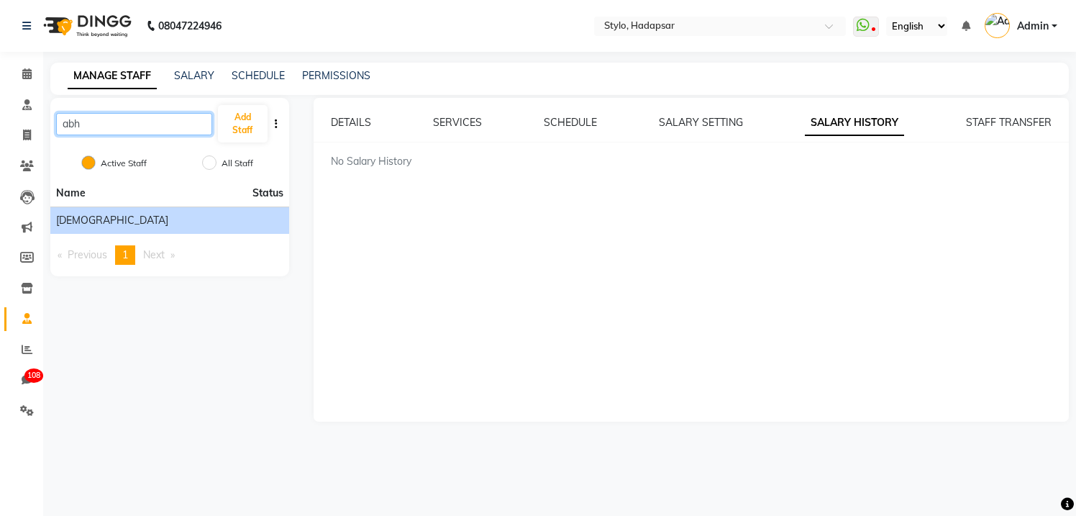
type input "abh"
click at [81, 219] on div "[DEMOGRAPHIC_DATA]" at bounding box center [169, 220] width 227 height 15
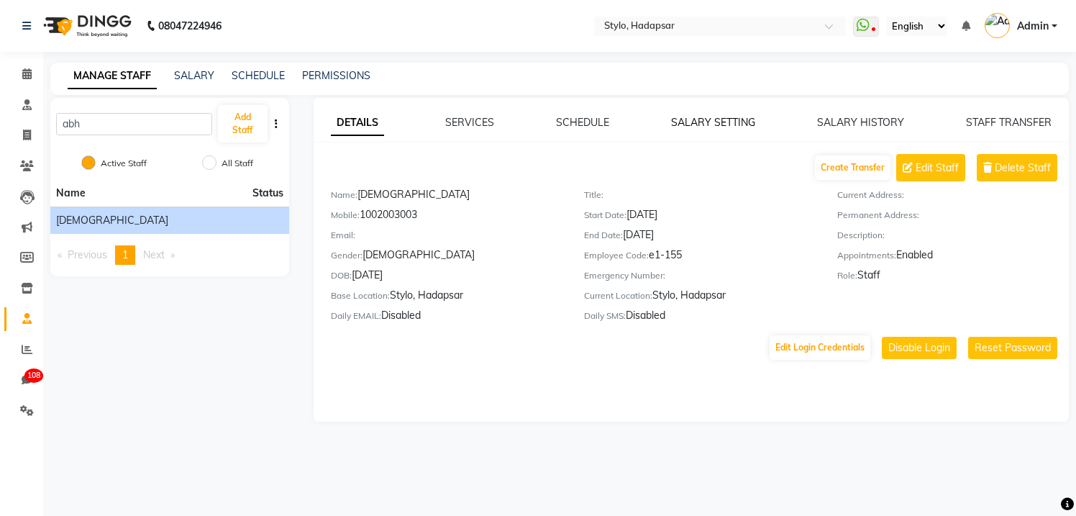
click at [708, 126] on link "SALARY SETTING" at bounding box center [713, 122] width 84 height 13
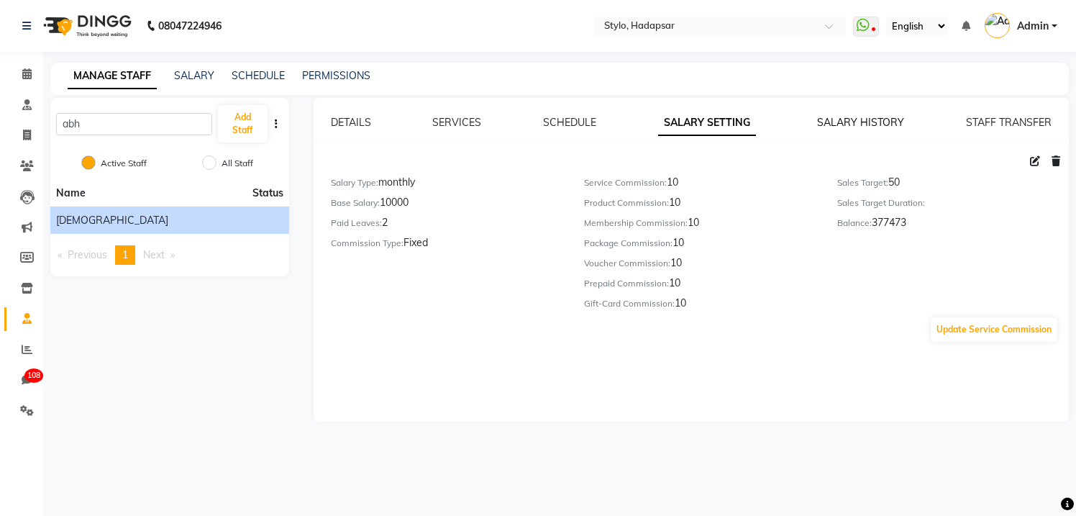
click at [861, 127] on link "SALARY HISTORY" at bounding box center [860, 122] width 87 height 13
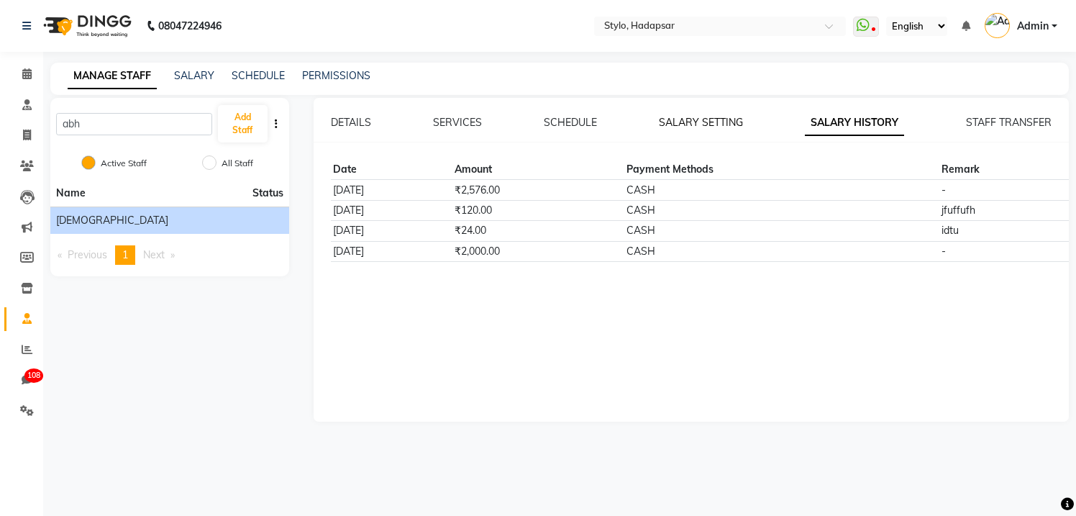
click at [690, 122] on link "SALARY SETTING" at bounding box center [701, 122] width 84 height 13
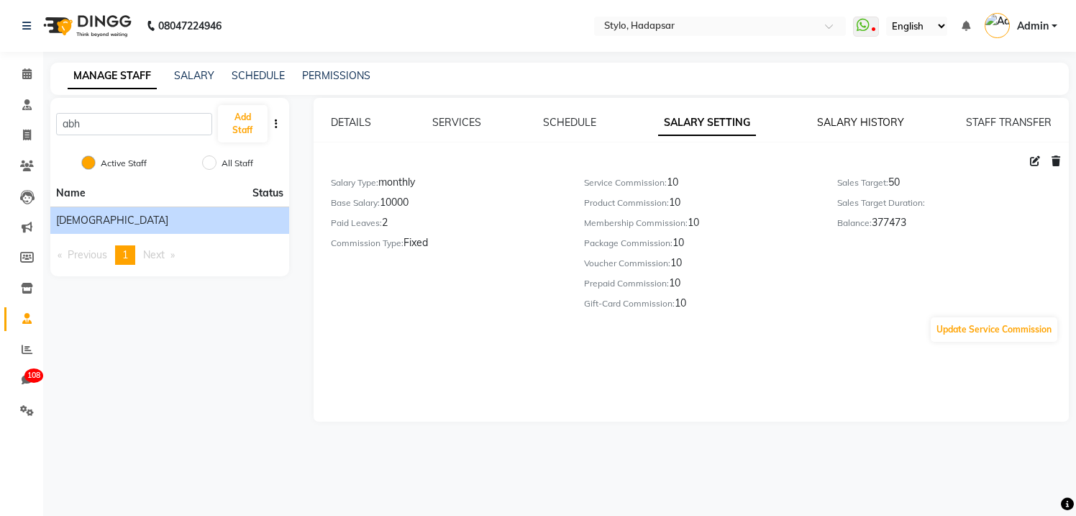
click at [828, 120] on link "SALARY HISTORY" at bounding box center [860, 122] width 87 height 13
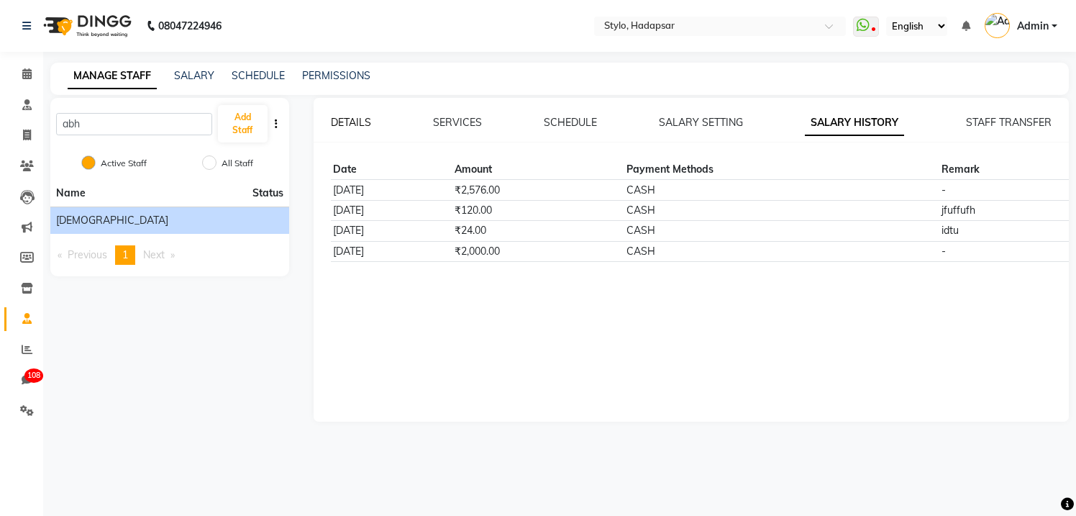
click at [359, 124] on link "DETAILS" at bounding box center [351, 122] width 40 height 13
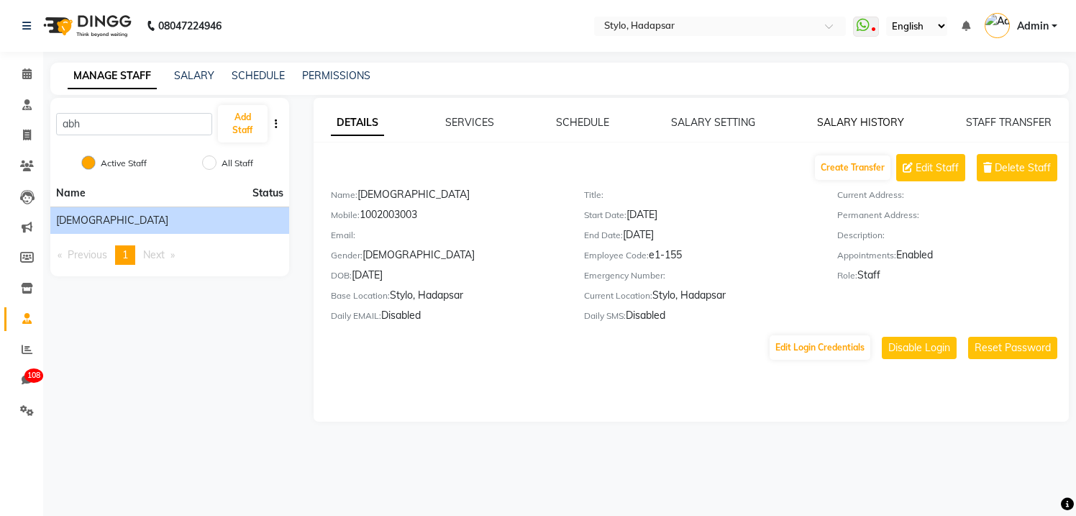
click at [853, 123] on link "SALARY HISTORY" at bounding box center [860, 122] width 87 height 13
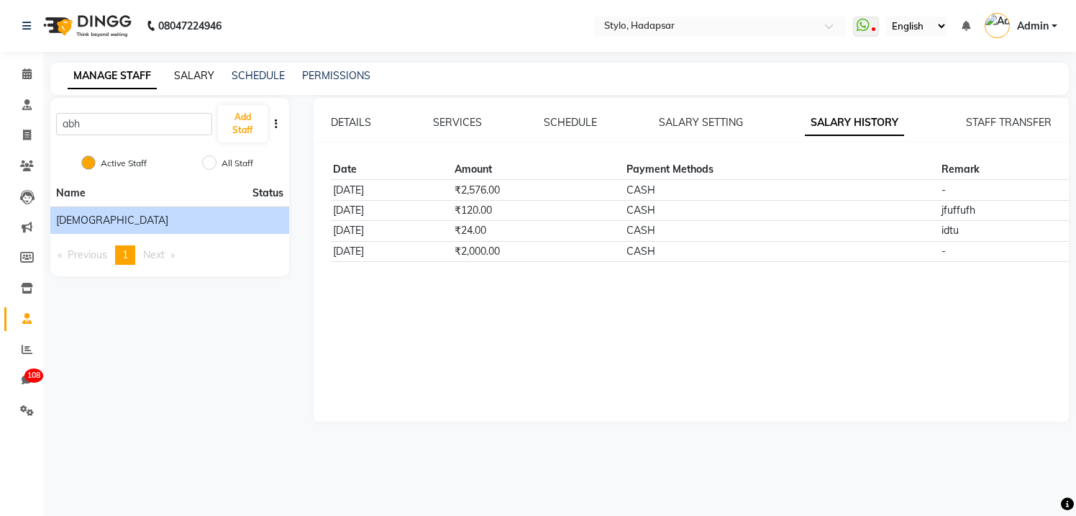
click at [206, 75] on link "SALARY" at bounding box center [194, 75] width 40 height 13
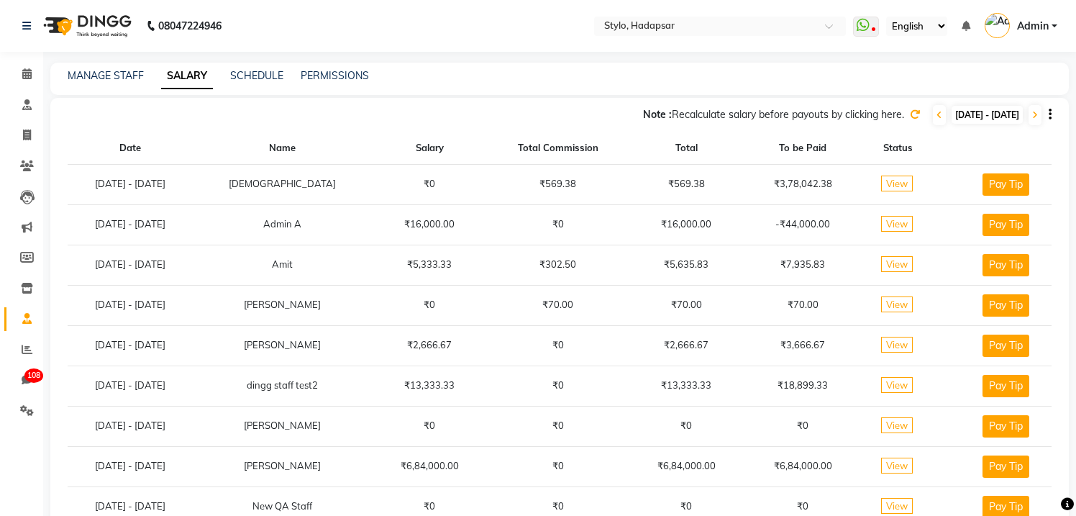
click at [911, 182] on span "View" at bounding box center [897, 183] width 32 height 16
click at [32, 319] on span at bounding box center [26, 319] width 25 height 17
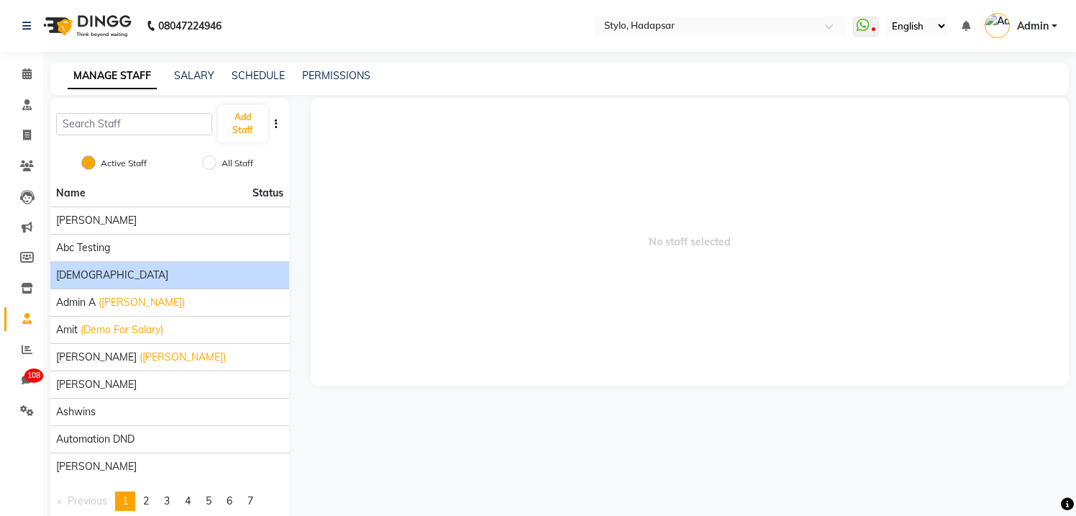
click at [75, 276] on span "[DEMOGRAPHIC_DATA]" at bounding box center [112, 274] width 112 height 15
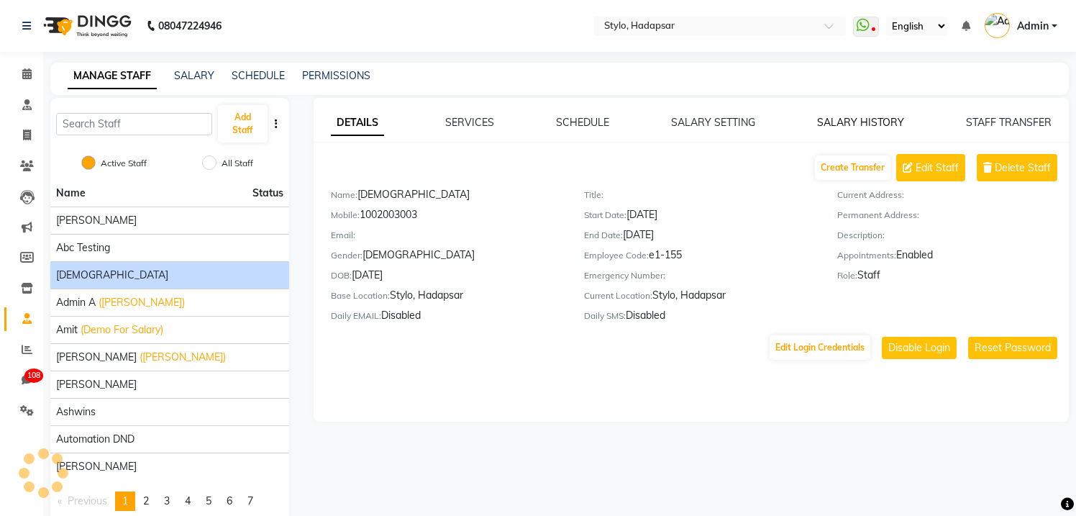
click at [828, 122] on link "SALARY HISTORY" at bounding box center [860, 122] width 87 height 13
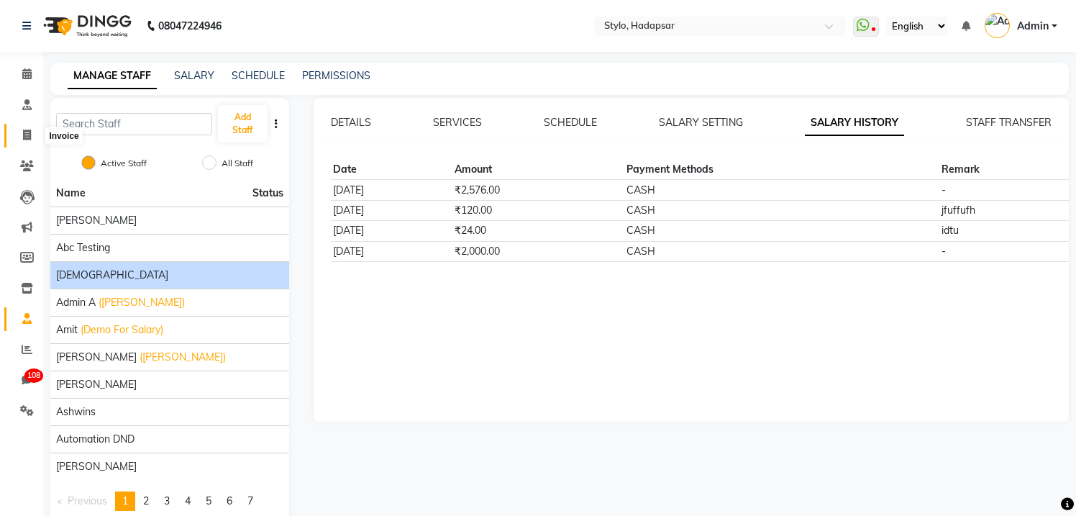
click at [27, 132] on icon at bounding box center [27, 134] width 8 height 11
select select "157"
select select "service"
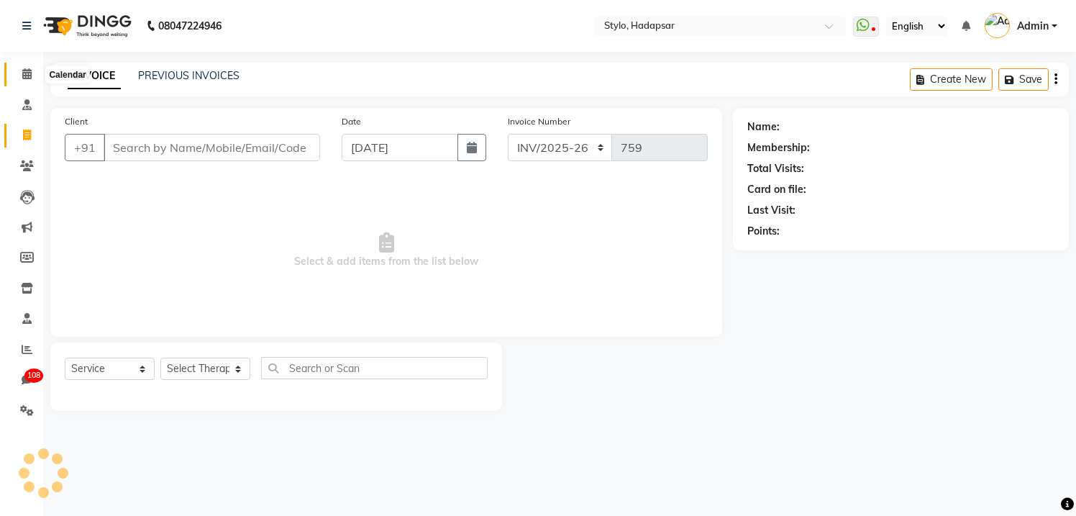
click at [27, 73] on icon at bounding box center [26, 73] width 9 height 11
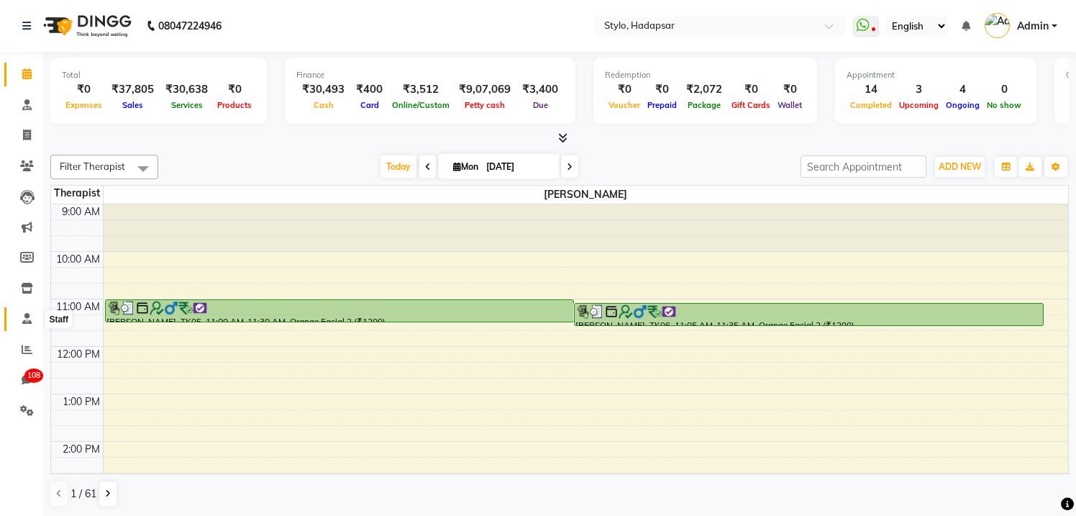
click at [24, 313] on icon at bounding box center [26, 318] width 9 height 11
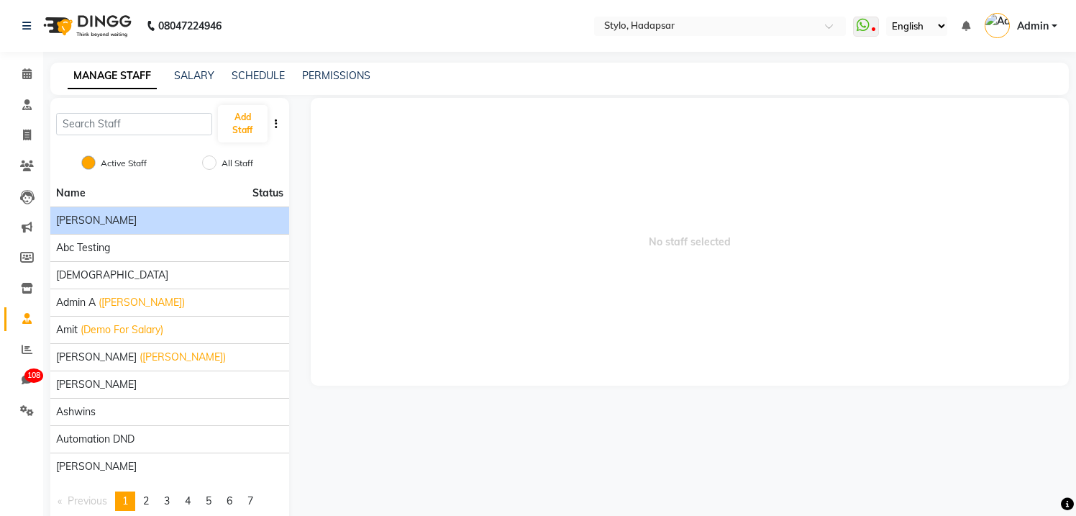
click at [122, 209] on li "[PERSON_NAME]" at bounding box center [169, 219] width 239 height 27
click at [114, 217] on div "[PERSON_NAME]" at bounding box center [169, 220] width 227 height 15
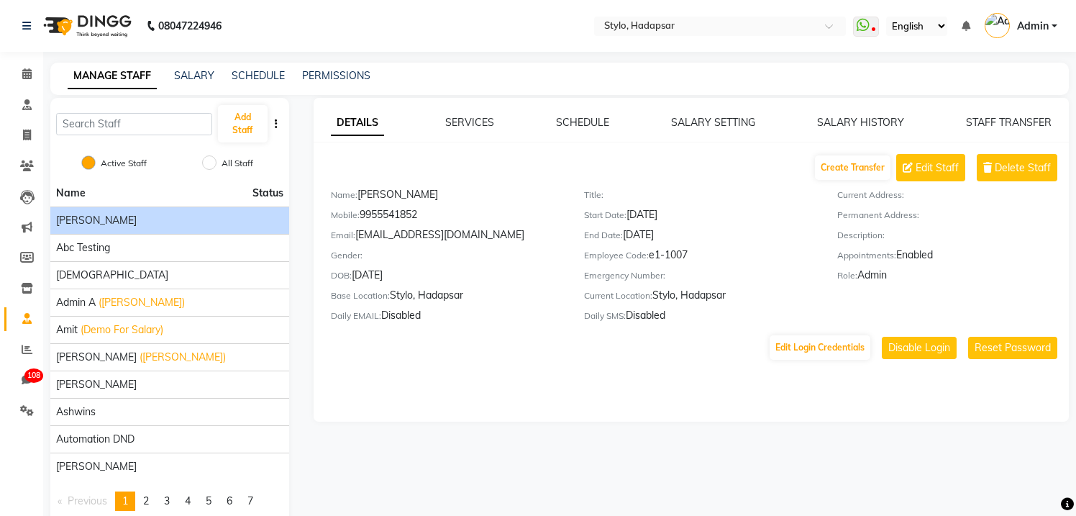
click at [275, 125] on icon "button" at bounding box center [276, 124] width 3 height 10
click at [329, 123] on div "IMPORT" at bounding box center [320, 124] width 45 height 18
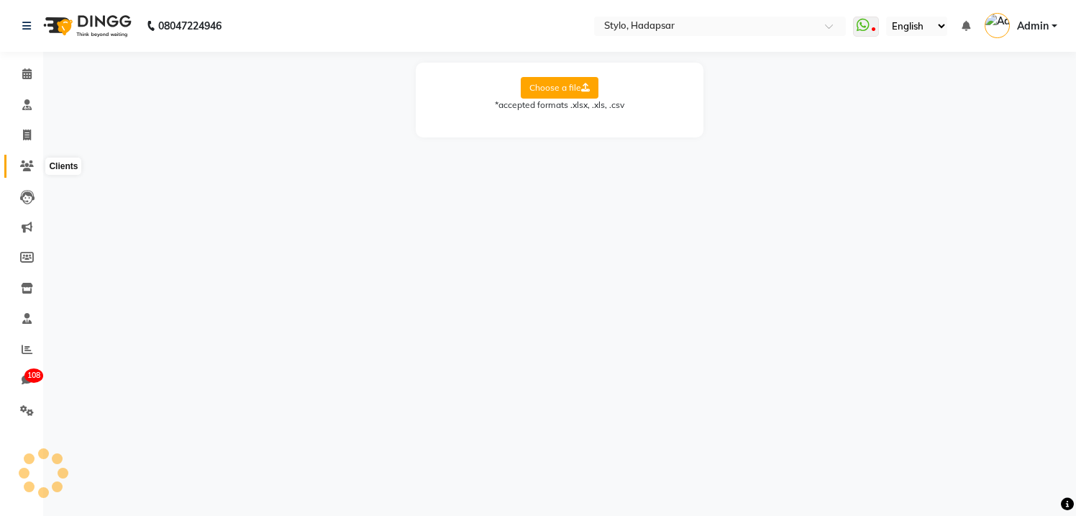
click at [27, 165] on icon at bounding box center [27, 165] width 14 height 11
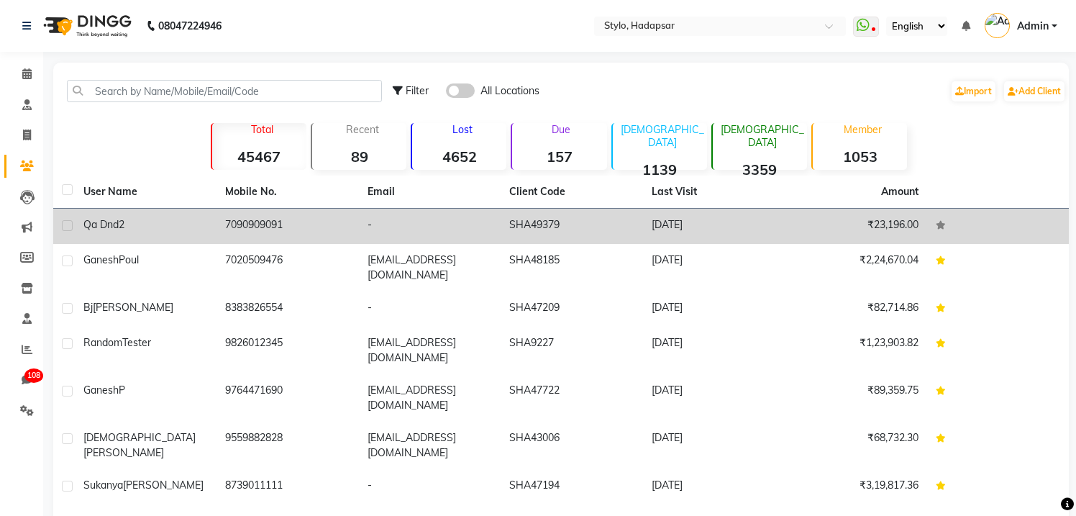
click at [137, 220] on div "Qa Dnd2" at bounding box center [145, 224] width 124 height 15
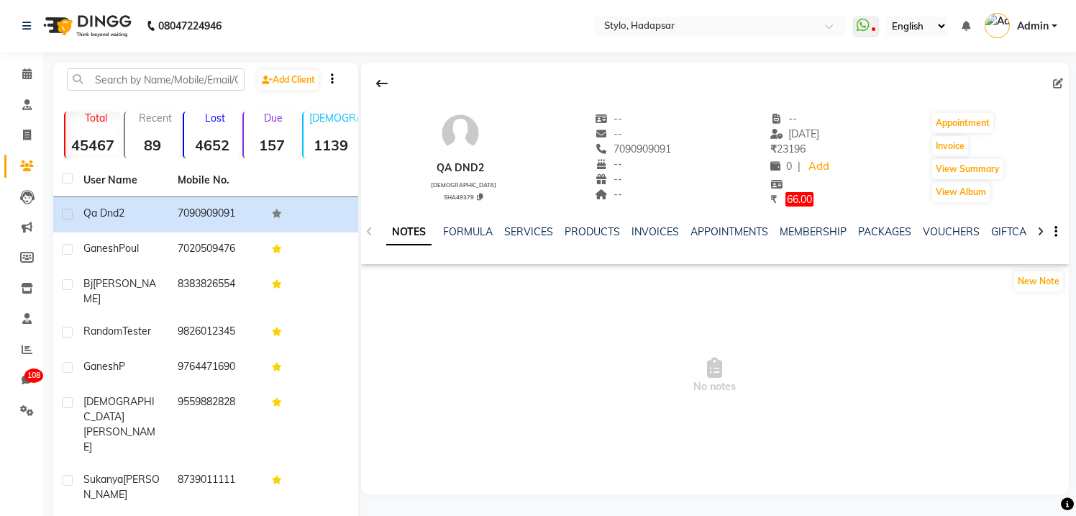
click at [1051, 234] on button "button" at bounding box center [1052, 231] width 9 height 15
click at [1040, 174] on div "Qa Dnd2 male SHA49379 -- -- 7090909091 -- -- -- -- Sep 01, 2025 ₹ 23196 0 | Add…" at bounding box center [715, 152] width 708 height 110
click at [961, 171] on button "View Summary" at bounding box center [967, 169] width 71 height 20
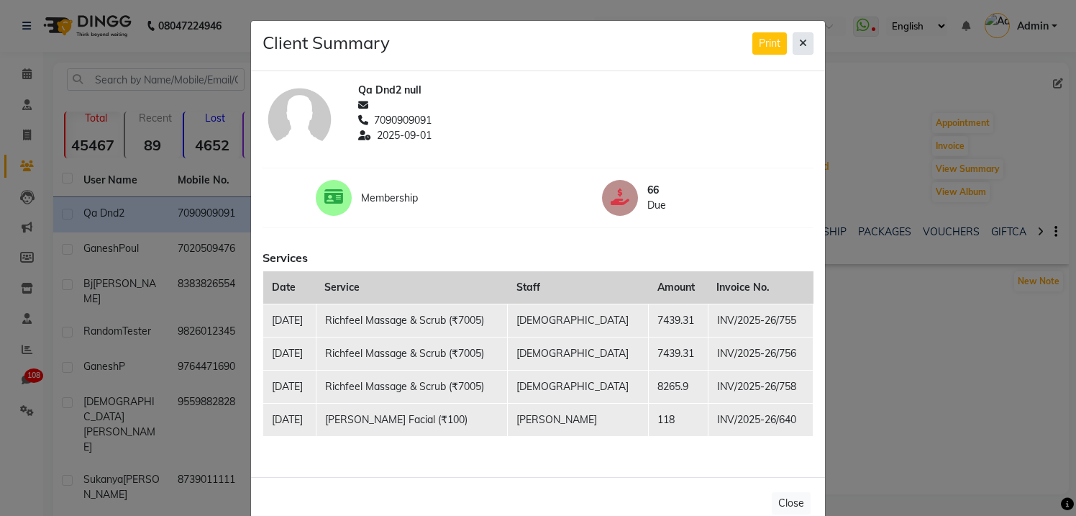
click at [802, 40] on icon at bounding box center [803, 43] width 8 height 10
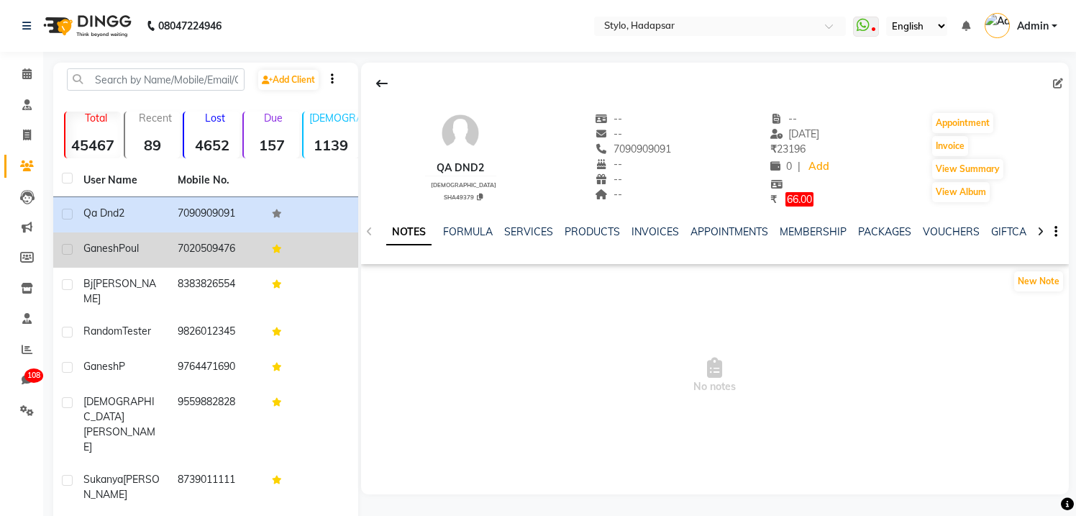
click at [114, 252] on span "Ganesh" at bounding box center [100, 248] width 35 height 13
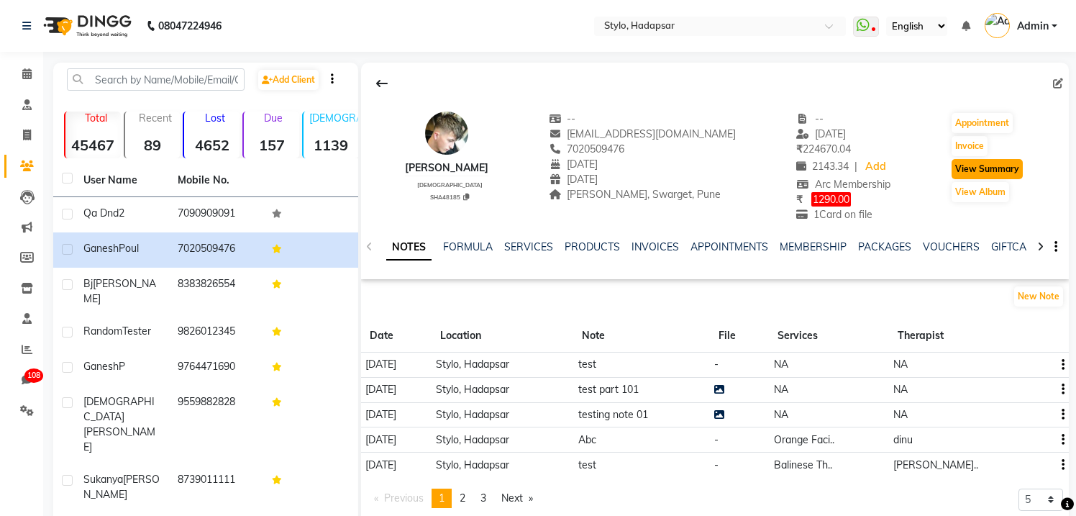
click at [987, 168] on button "View Summary" at bounding box center [986, 169] width 71 height 20
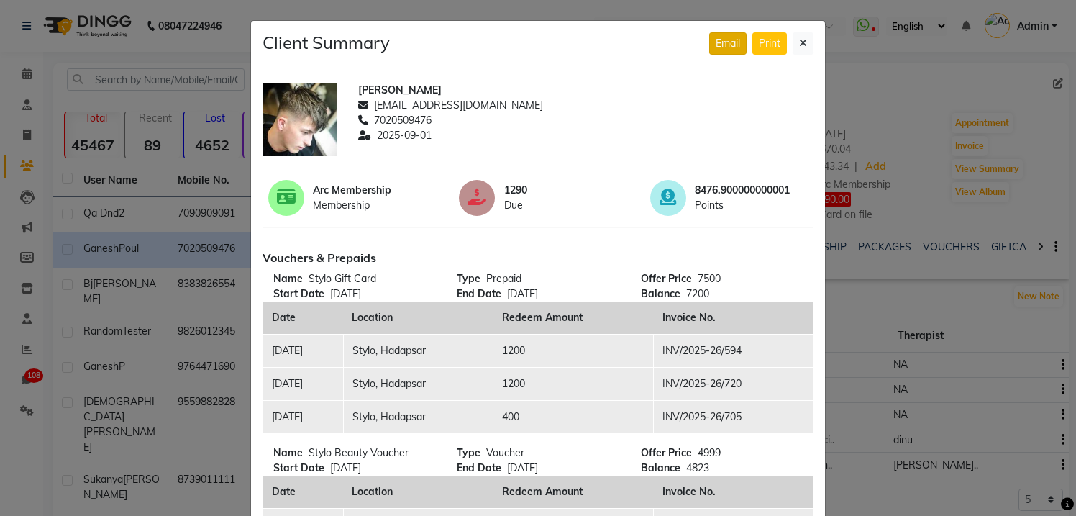
click at [720, 41] on span "Email" at bounding box center [727, 43] width 24 height 13
click at [804, 42] on icon at bounding box center [803, 43] width 8 height 10
